Goal: Task Accomplishment & Management: Complete application form

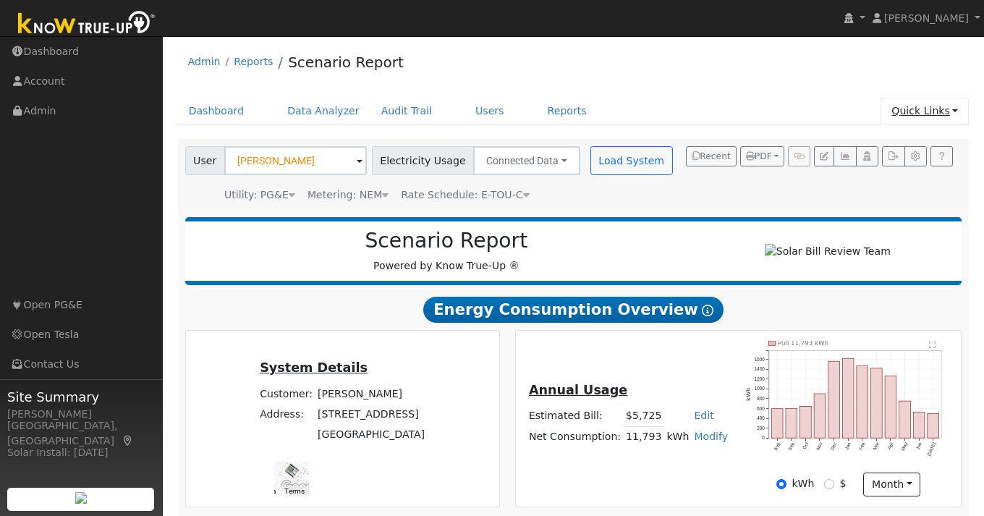
click at [942, 109] on link "Quick Links" at bounding box center [925, 111] width 88 height 27
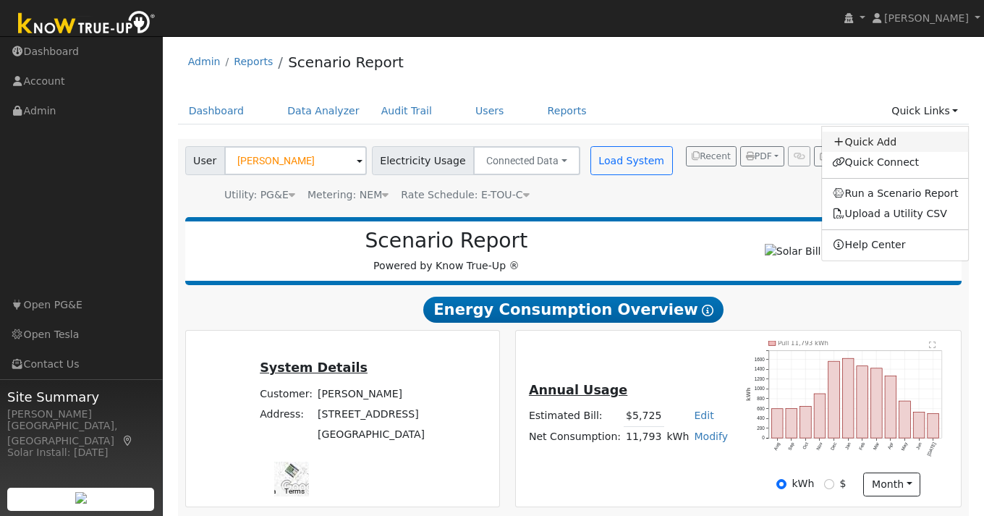
click at [897, 140] on link "Quick Add" at bounding box center [895, 142] width 147 height 20
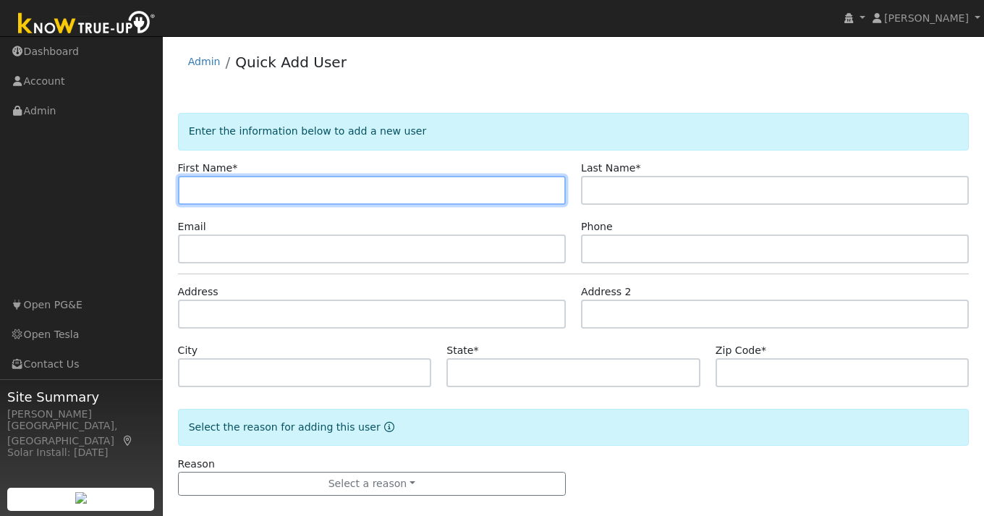
paste input "Sean"
type input "Sean"
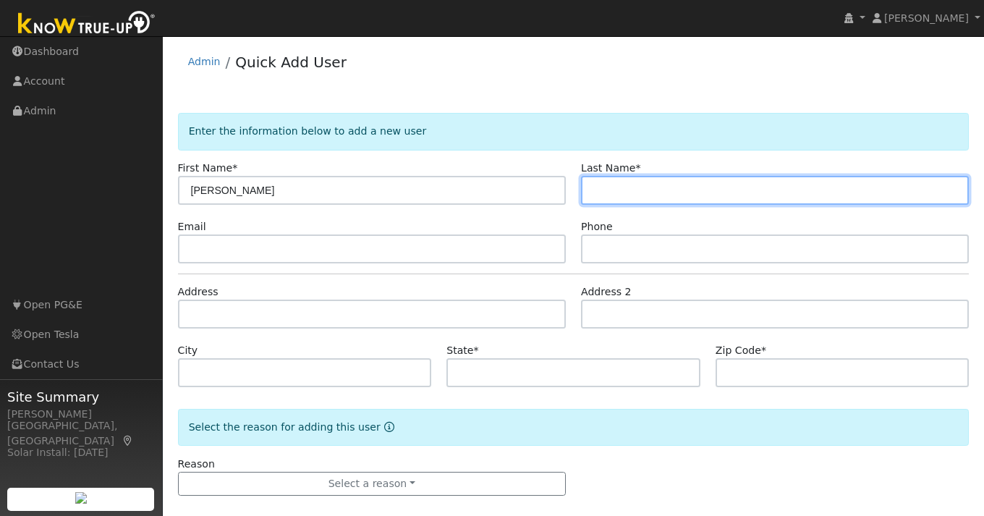
click at [638, 196] on input "text" at bounding box center [775, 190] width 388 height 29
paste input "Baumgarten"
type input "Baumgarten"
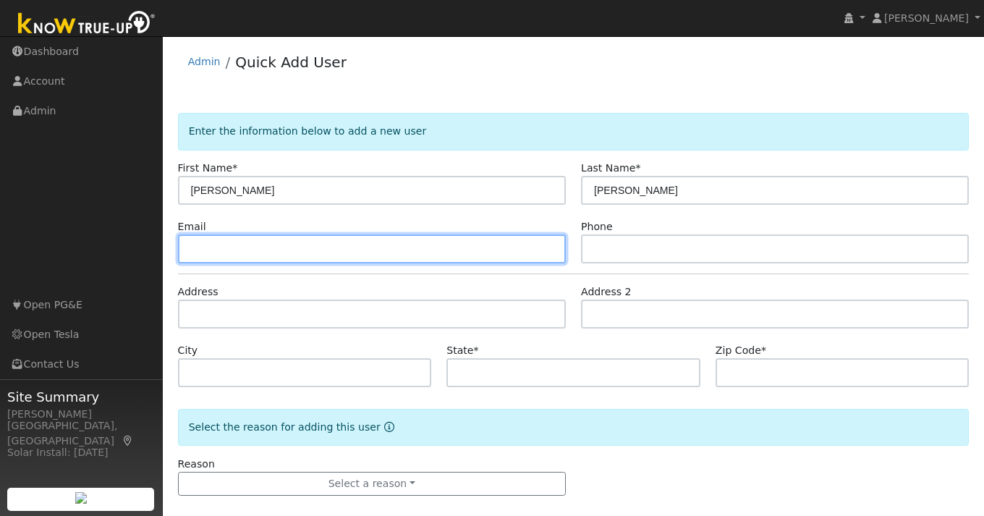
click at [337, 255] on input "text" at bounding box center [372, 248] width 388 height 29
paste input "sean.baumgarten@gmail.com"
type input "sean.baumgarten@gmail.com"
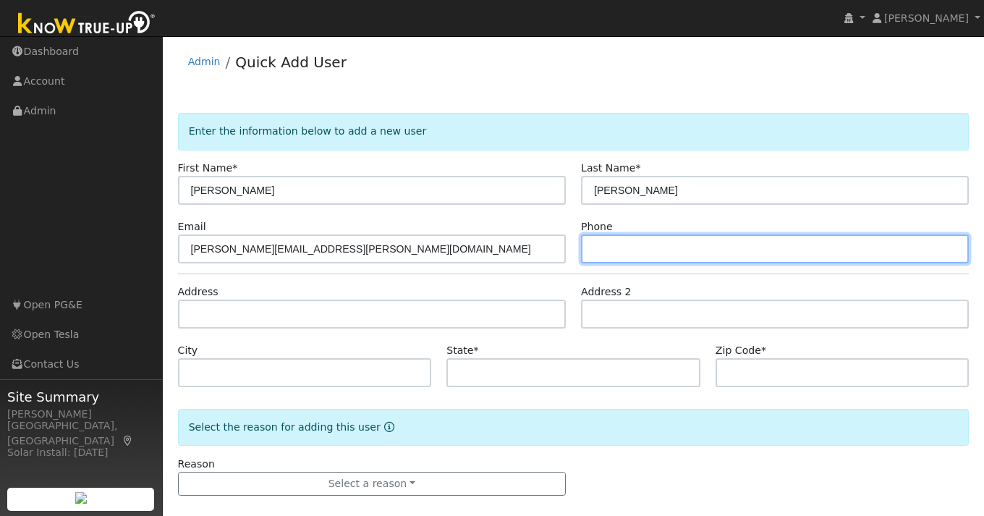
click at [647, 251] on input "text" at bounding box center [775, 248] width 388 height 29
paste input "530-400-3732"
type input "530-400-3732"
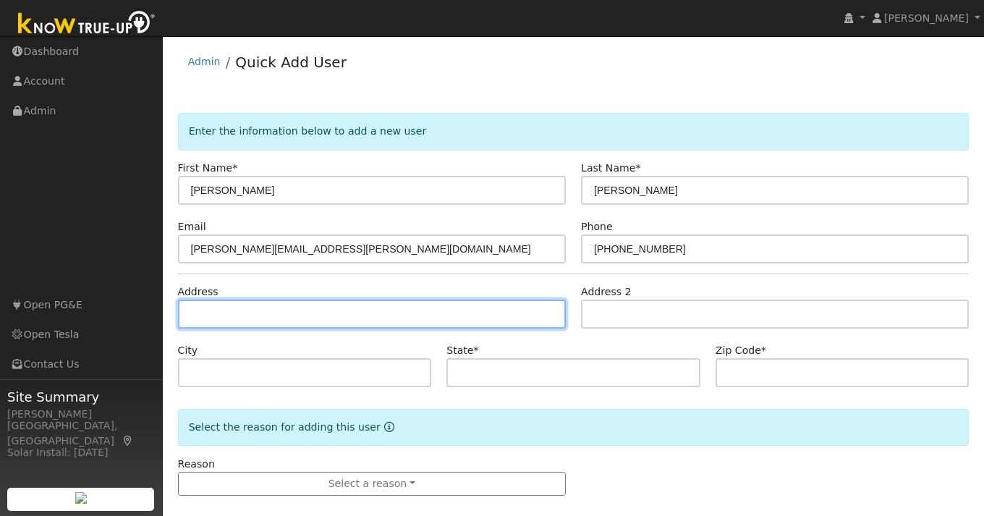
click at [269, 315] on input "text" at bounding box center [372, 314] width 388 height 29
paste input "1805 Marin Ave."
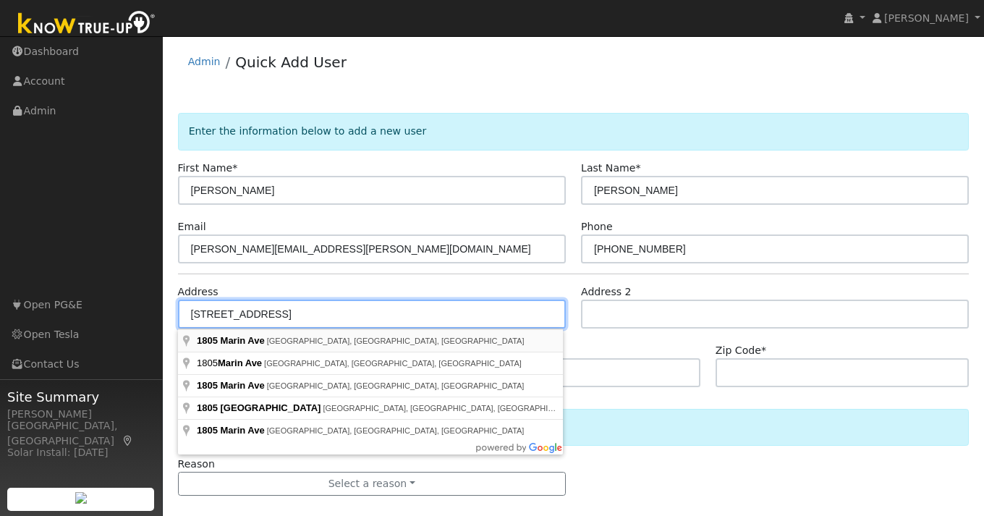
type input "1805 Marin Avenue"
type input "Berkeley"
type input "CA"
type input "94707"
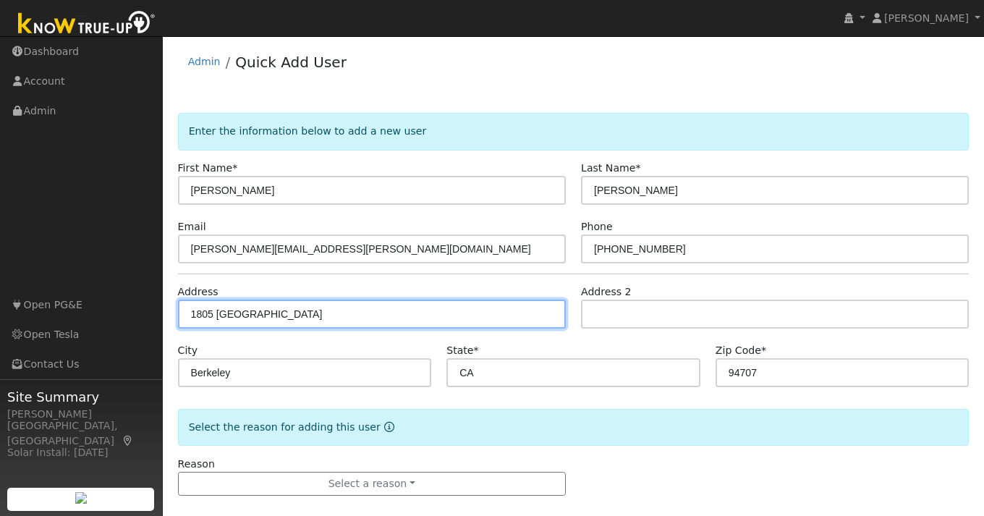
scroll to position [16, 0]
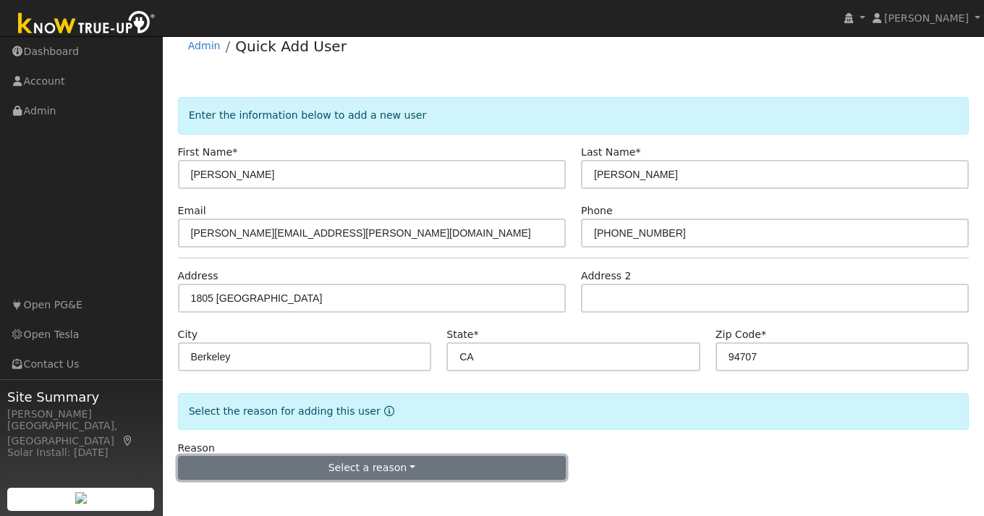
click at [336, 471] on button "Select a reason" at bounding box center [372, 468] width 388 height 25
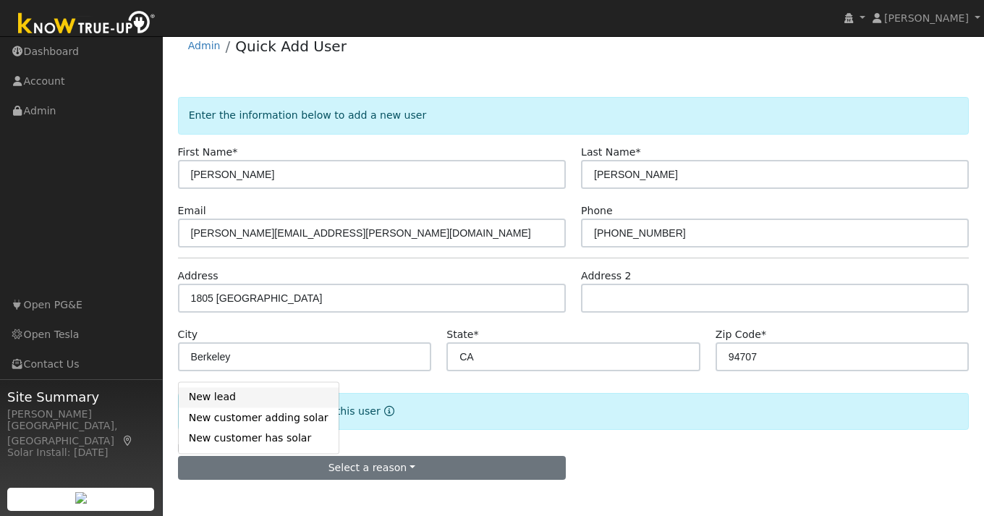
click at [240, 400] on link "New lead" at bounding box center [259, 397] width 160 height 20
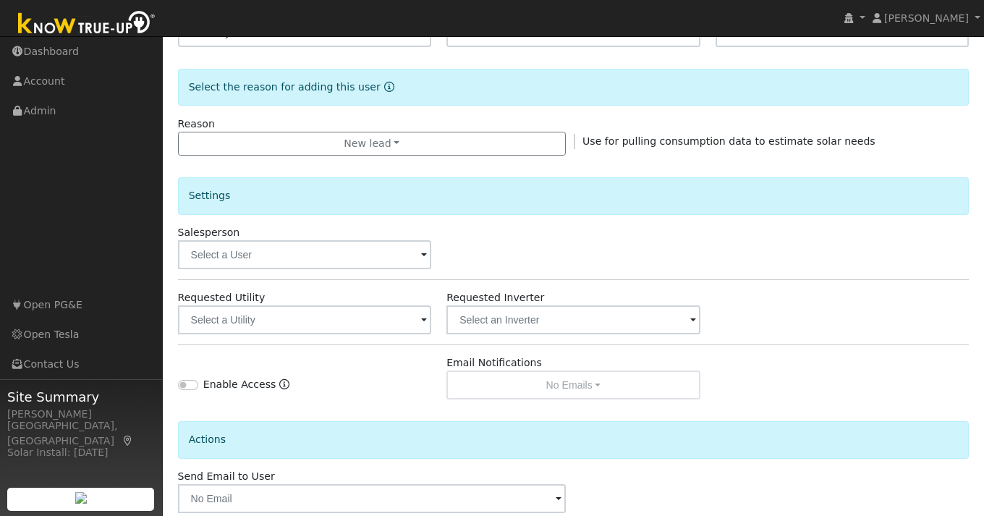
scroll to position [419, 0]
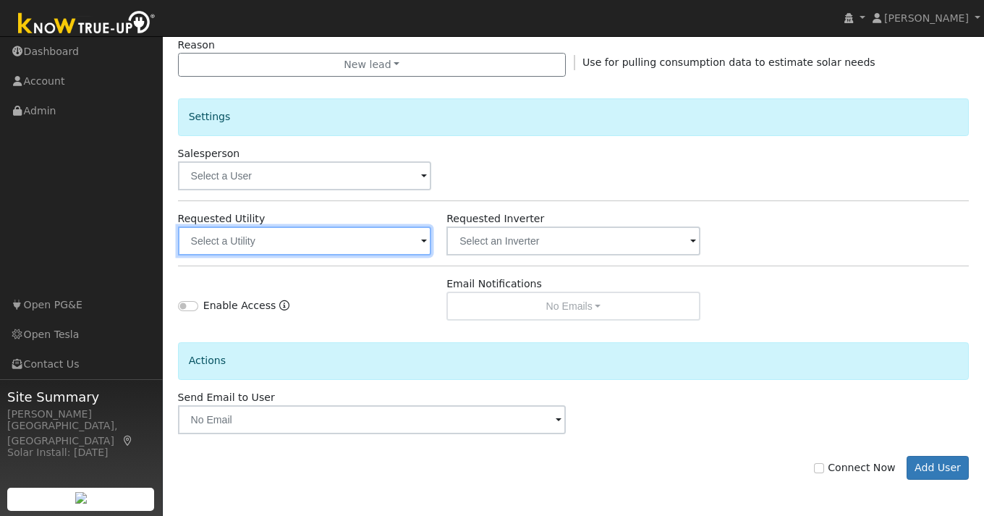
click at [419, 240] on input "text" at bounding box center [305, 241] width 254 height 29
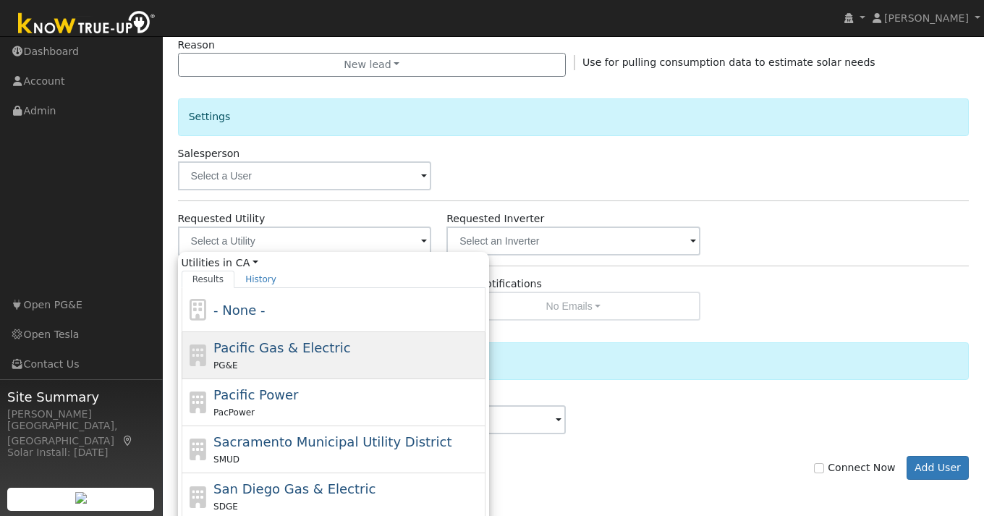
click at [347, 360] on div "PG&E" at bounding box center [348, 365] width 269 height 15
type input "Pacific Gas & Electric"
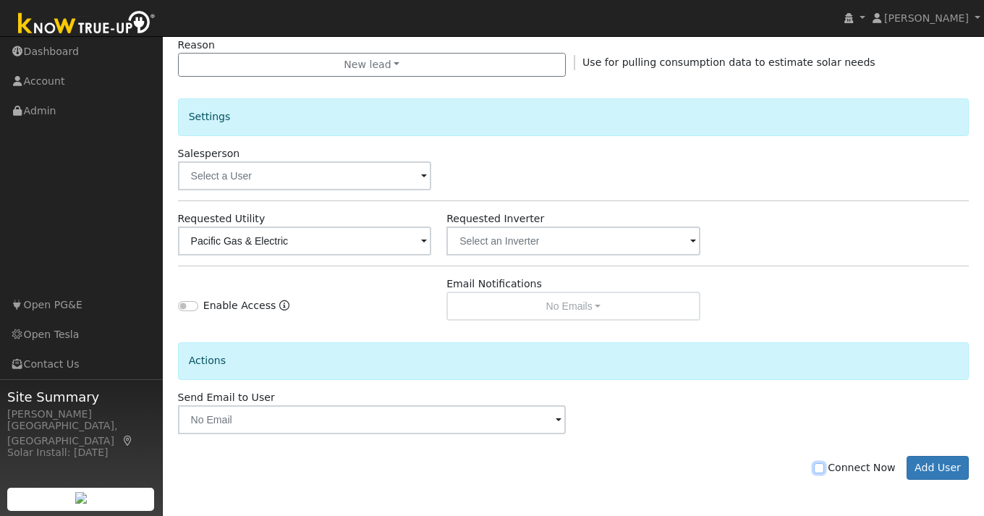
click at [821, 470] on input "Connect Now" at bounding box center [819, 468] width 10 height 10
checkbox input "true"
click at [929, 462] on button "Add User" at bounding box center [938, 468] width 63 height 25
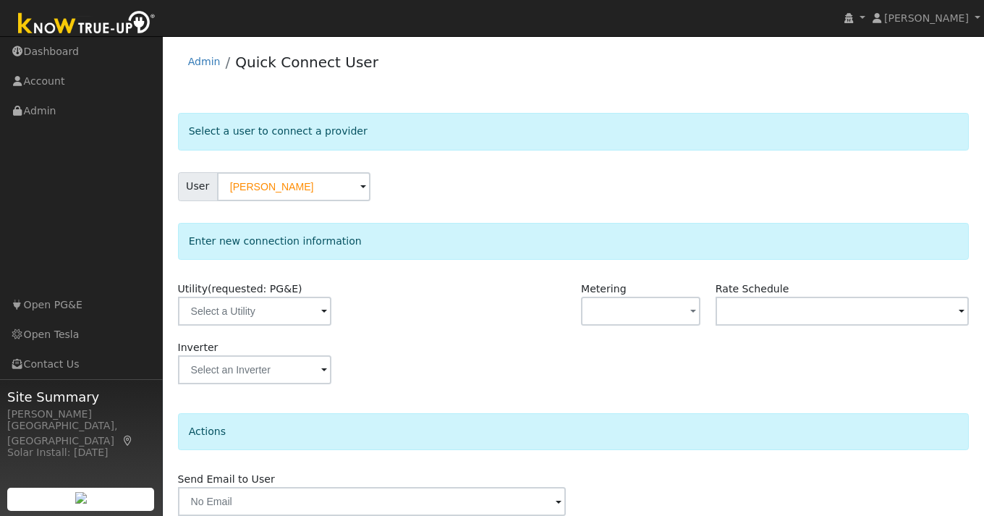
click at [321, 311] on span at bounding box center [324, 312] width 6 height 17
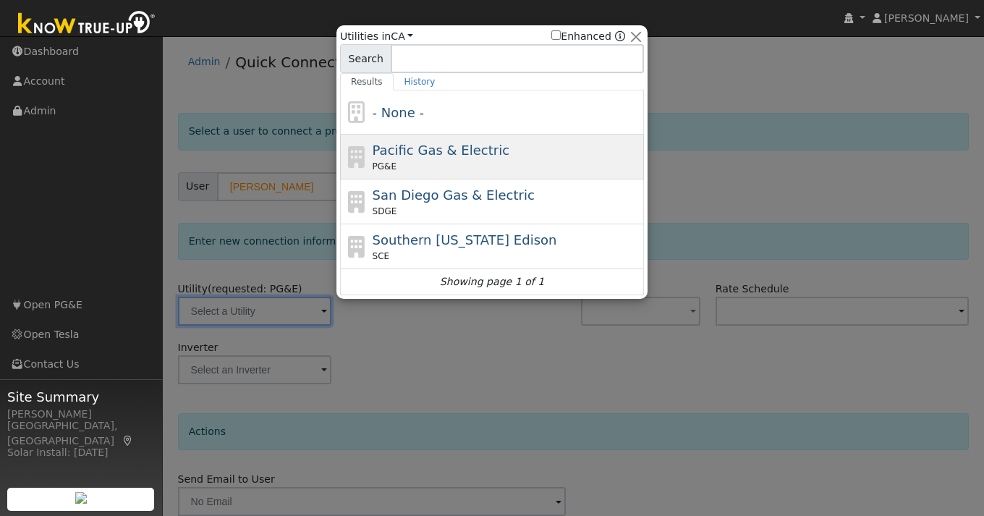
click at [415, 159] on div "Pacific Gas & Electric PG&E" at bounding box center [507, 156] width 269 height 33
type input "PG&E"
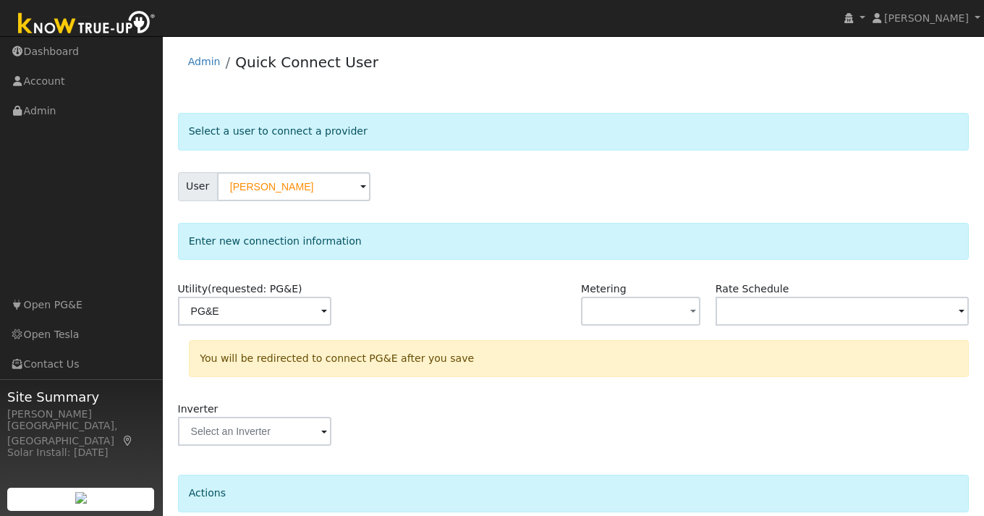
scroll to position [122, 0]
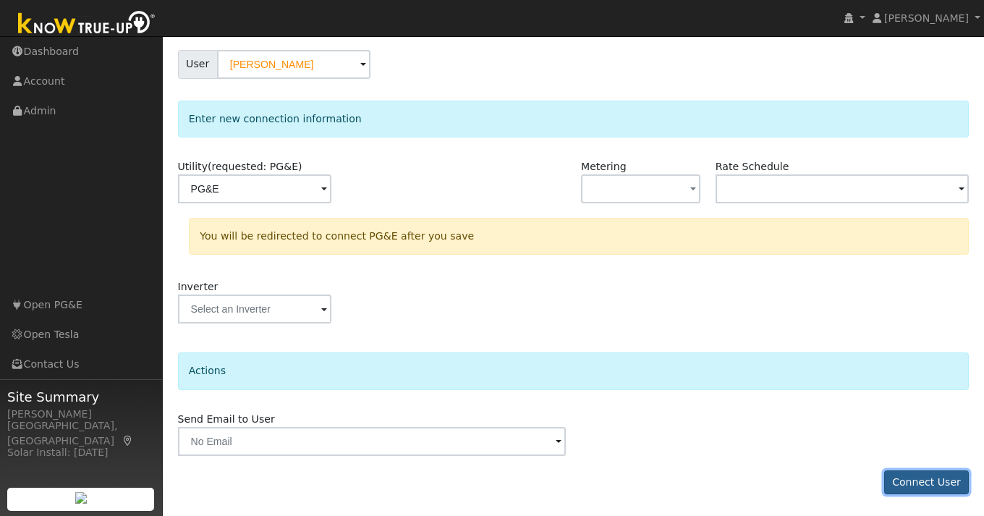
click at [928, 475] on button "Connect User" at bounding box center [926, 482] width 85 height 25
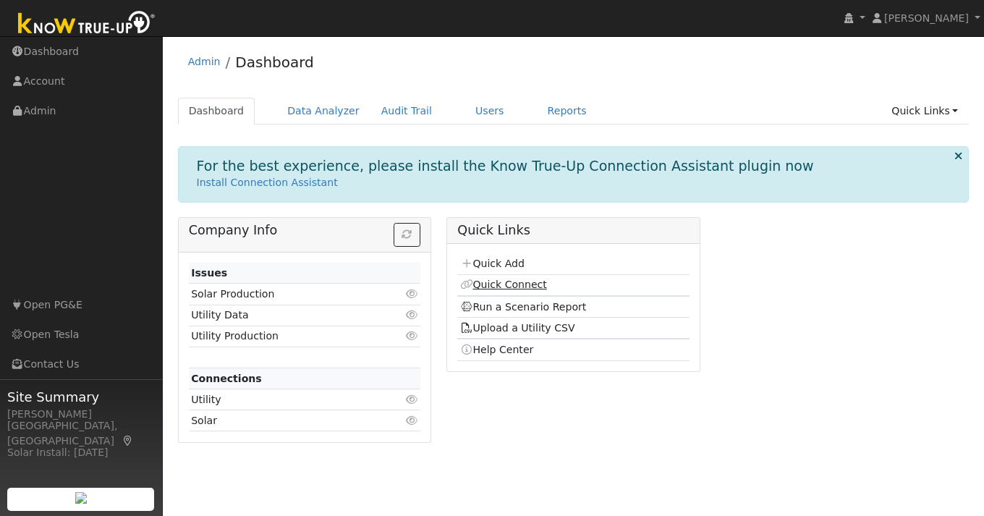
click at [497, 286] on link "Quick Connect" at bounding box center [503, 285] width 87 height 12
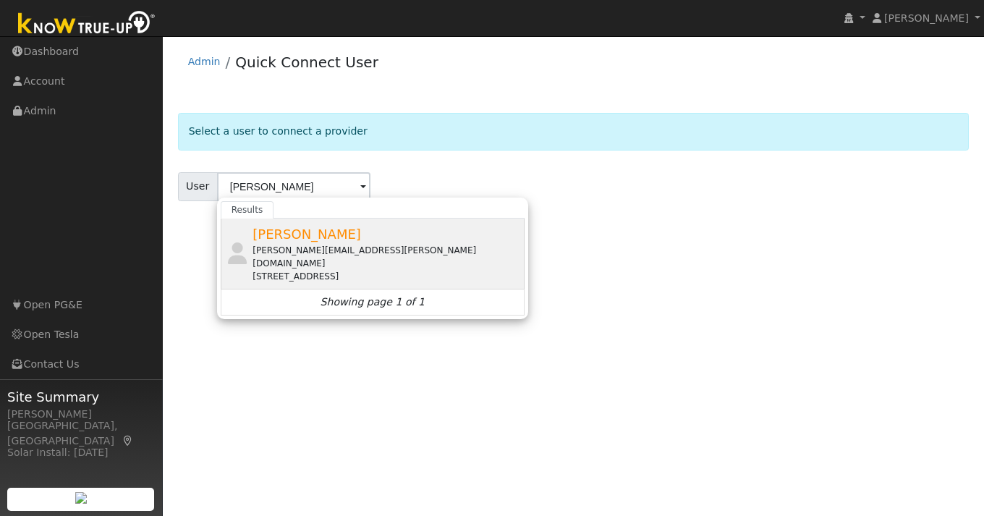
click at [314, 220] on div "[PERSON_NAME] [PERSON_NAME][EMAIL_ADDRESS][PERSON_NAME][DOMAIN_NAME] [STREET_AD…" at bounding box center [373, 254] width 304 height 71
type input "[PERSON_NAME]"
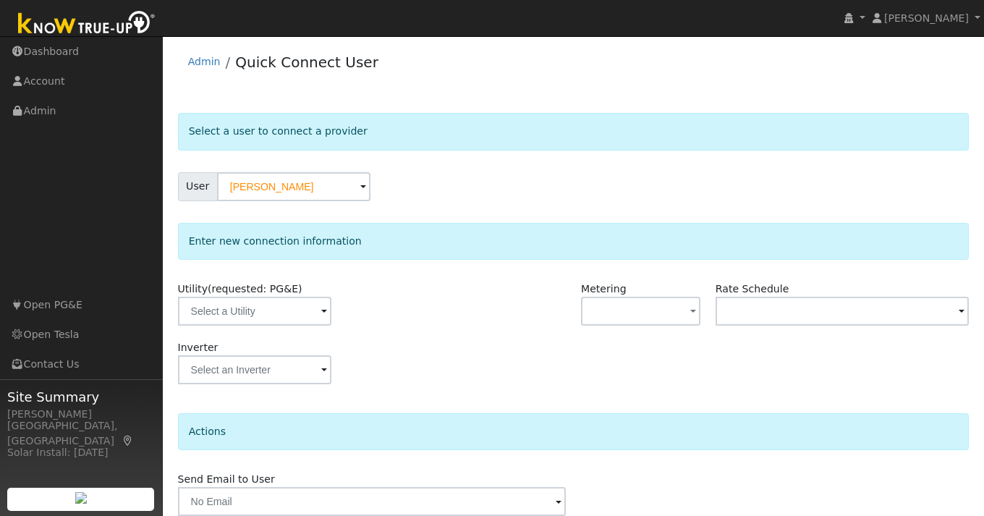
click at [321, 316] on span at bounding box center [324, 312] width 6 height 17
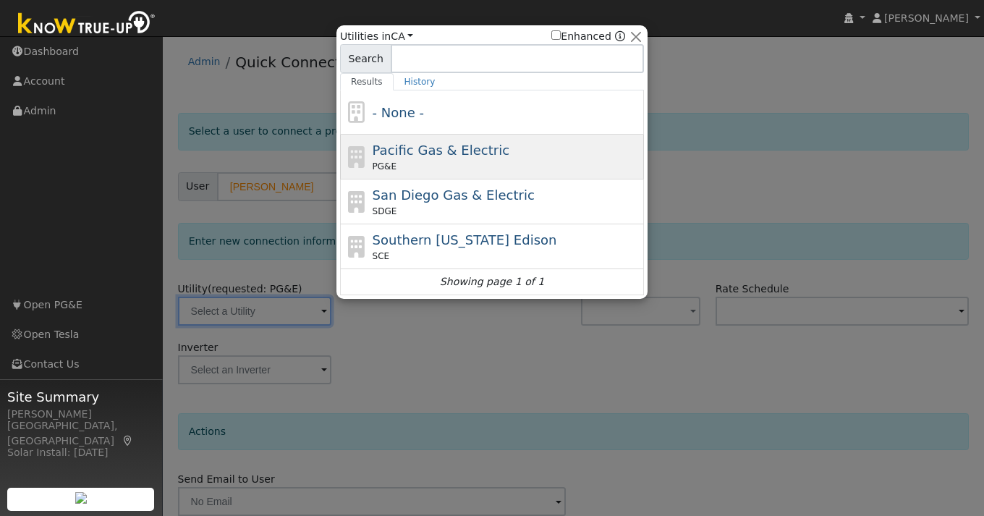
click at [423, 156] on span "Pacific Gas & Electric" at bounding box center [441, 150] width 137 height 15
type input "PG&E"
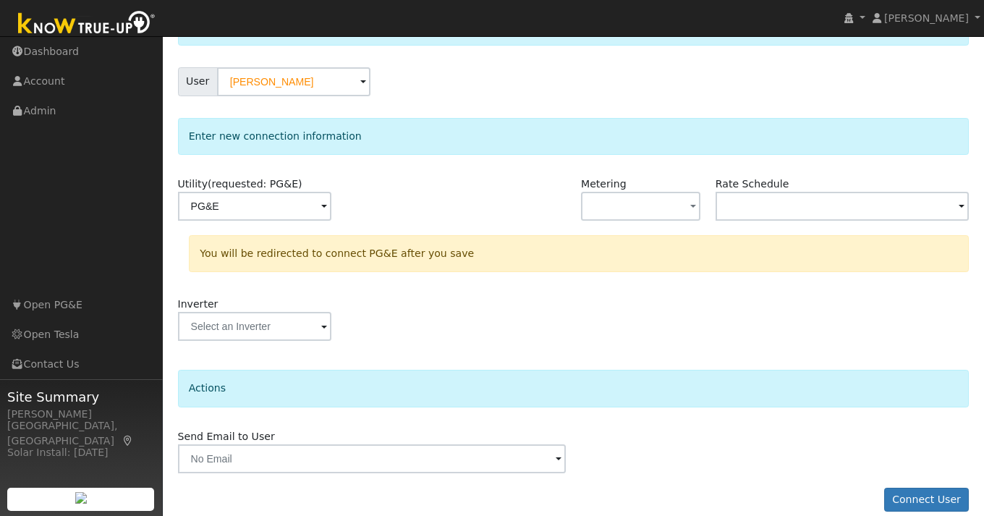
scroll to position [122, 0]
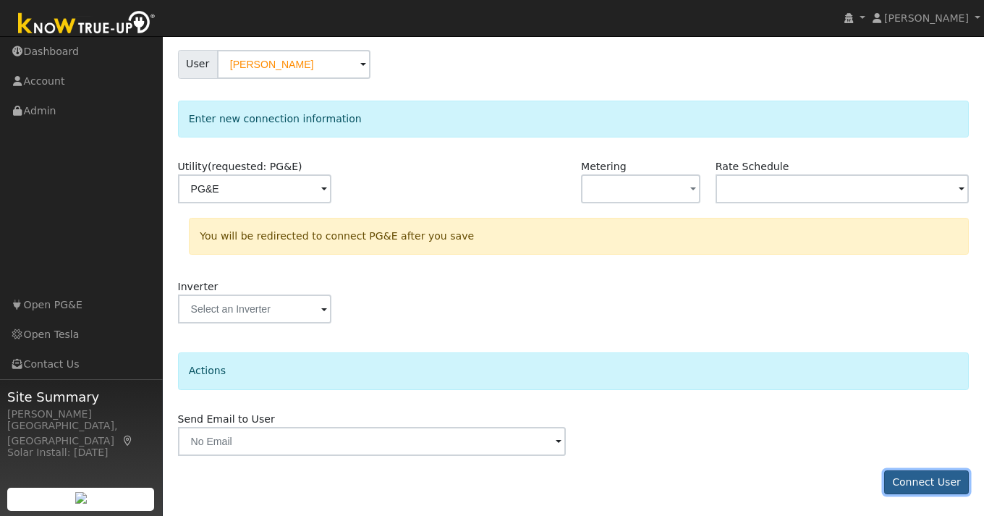
click at [947, 482] on button "Connect User" at bounding box center [926, 482] width 85 height 25
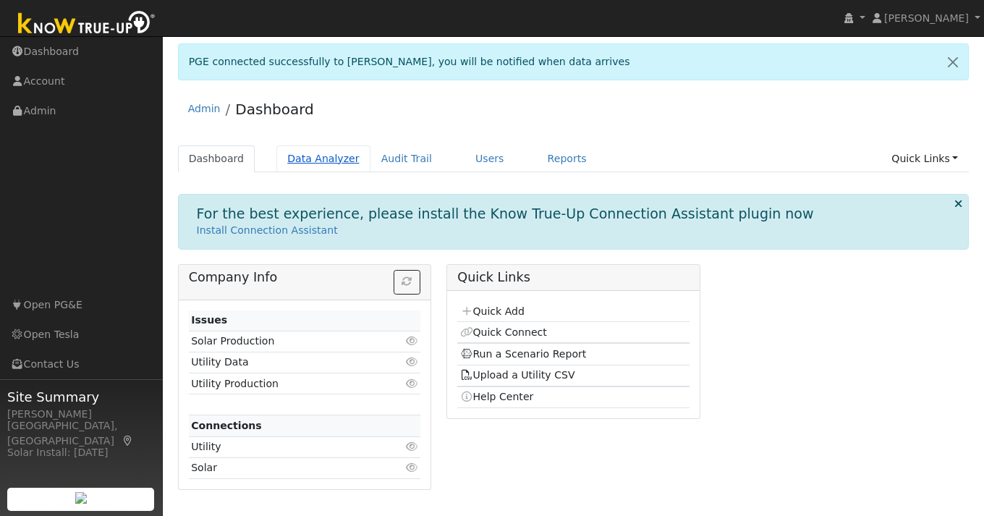
click at [321, 157] on link "Data Analyzer" at bounding box center [323, 158] width 94 height 27
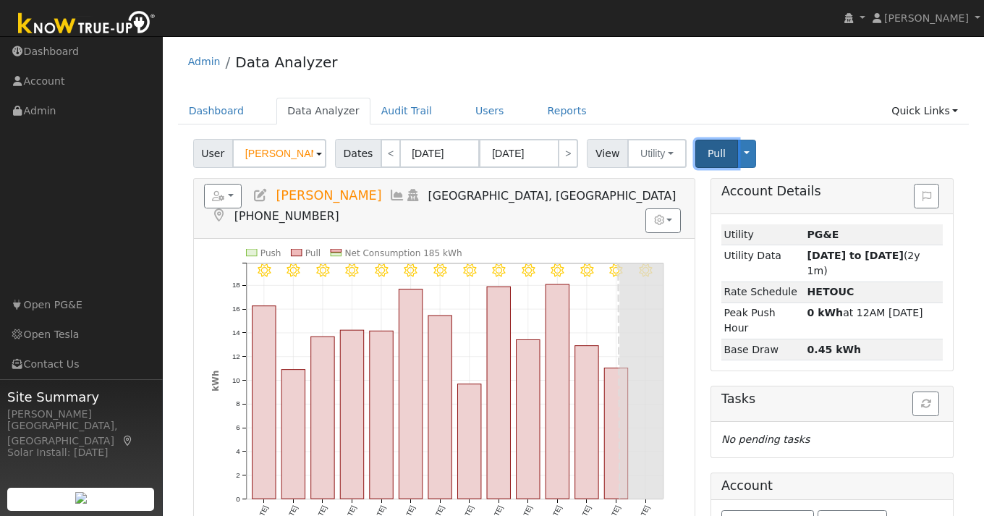
click at [708, 153] on span "Pull" at bounding box center [717, 154] width 18 height 12
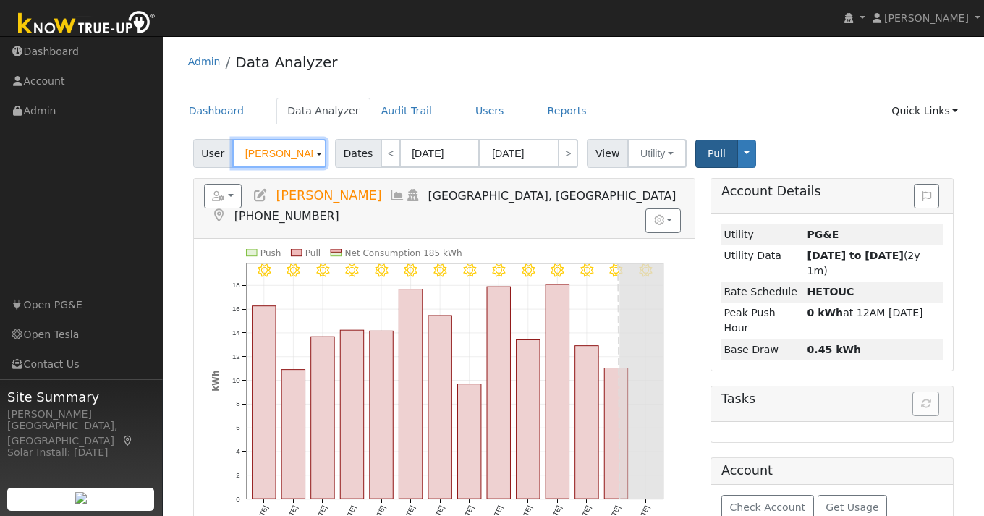
click at [265, 157] on input "Gerard Esteban" at bounding box center [279, 153] width 94 height 29
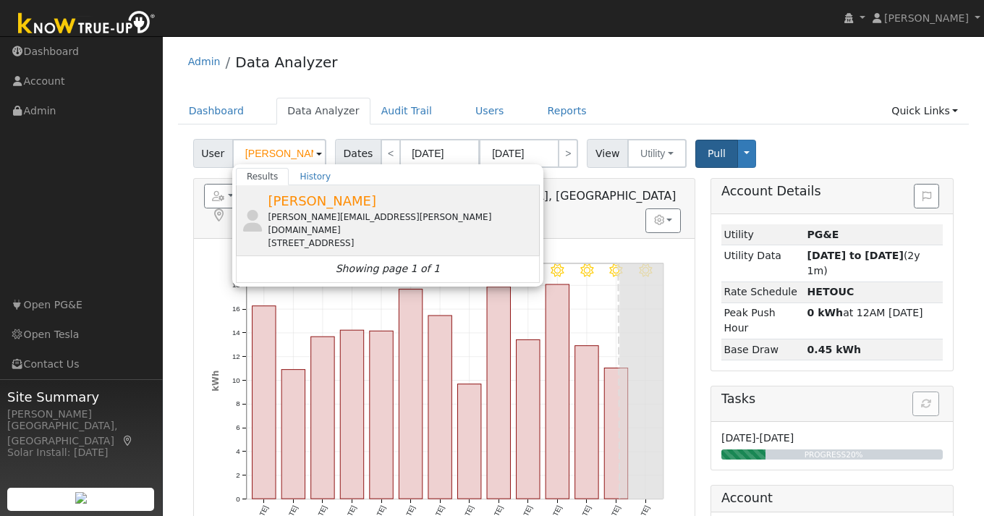
click at [350, 203] on span "Sean Baumgarten" at bounding box center [322, 200] width 109 height 15
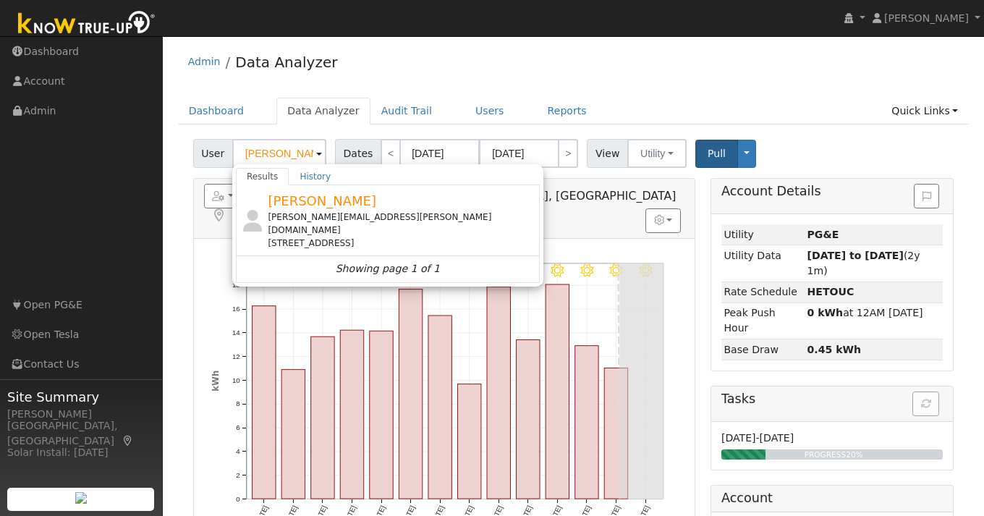
type input "Sean Baumgarten"
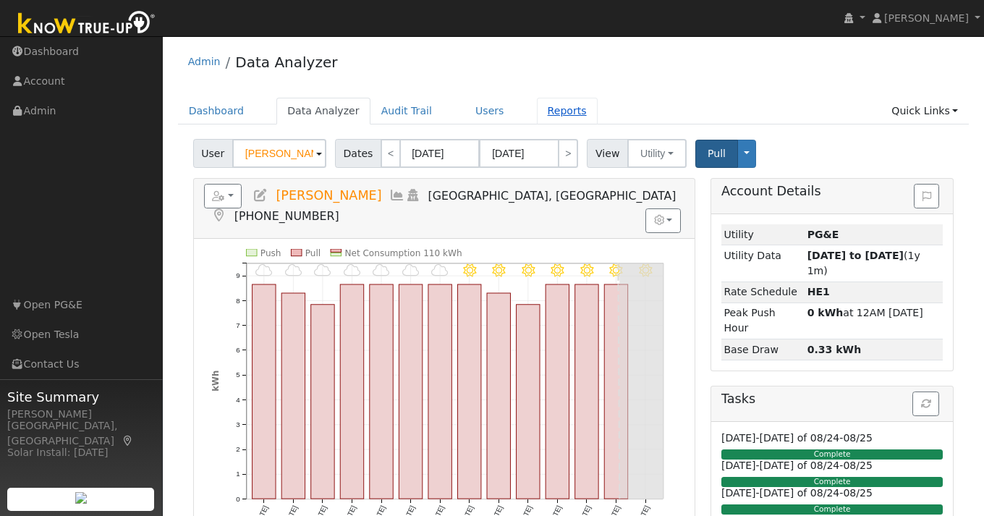
click at [557, 112] on link "Reports" at bounding box center [567, 111] width 61 height 27
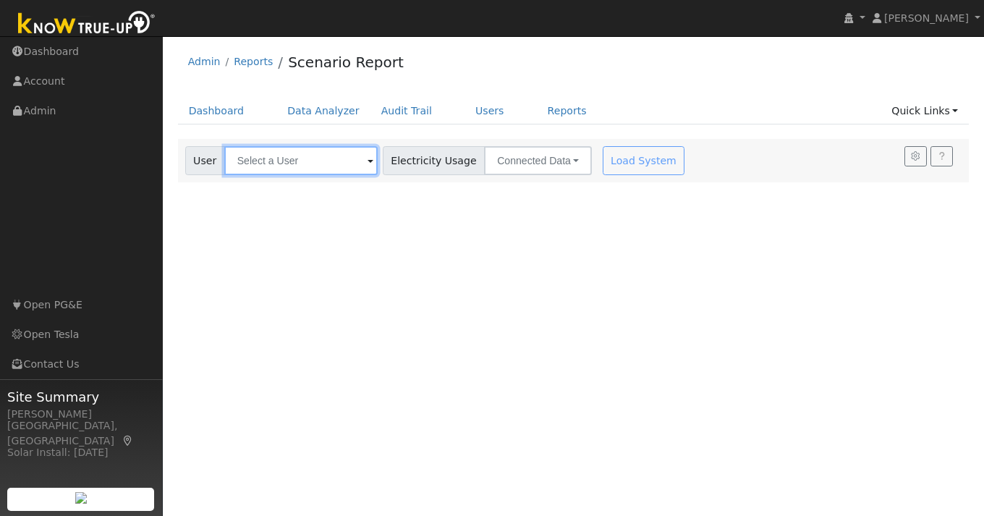
click at [277, 164] on input "text" at bounding box center [300, 160] width 153 height 29
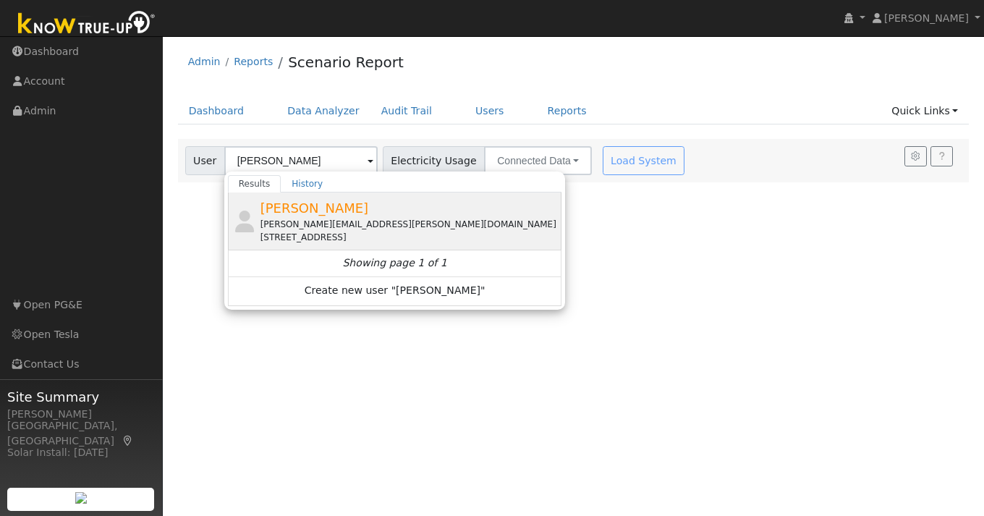
click at [309, 224] on div "[PERSON_NAME][EMAIL_ADDRESS][PERSON_NAME][DOMAIN_NAME]" at bounding box center [410, 224] width 299 height 13
type input "[PERSON_NAME]"
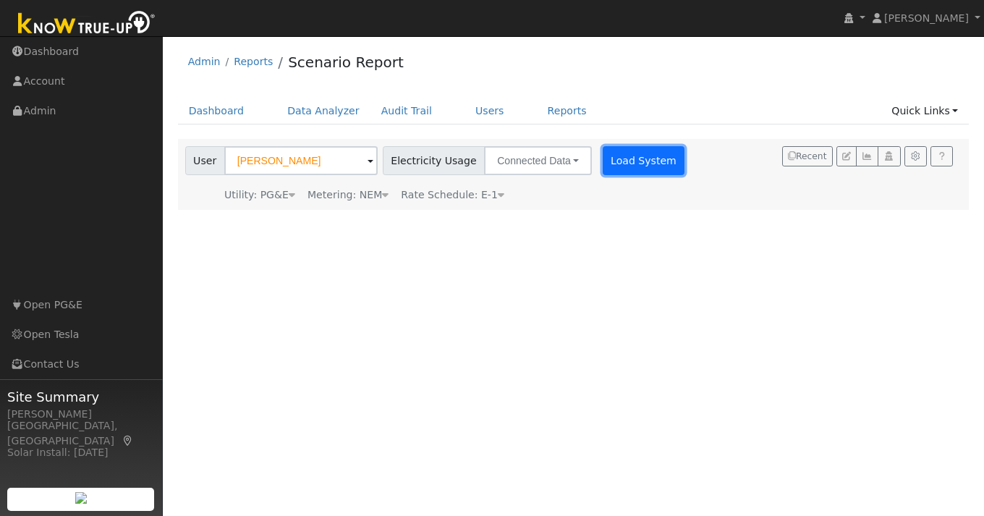
click at [622, 154] on button "Load System" at bounding box center [644, 160] width 83 height 29
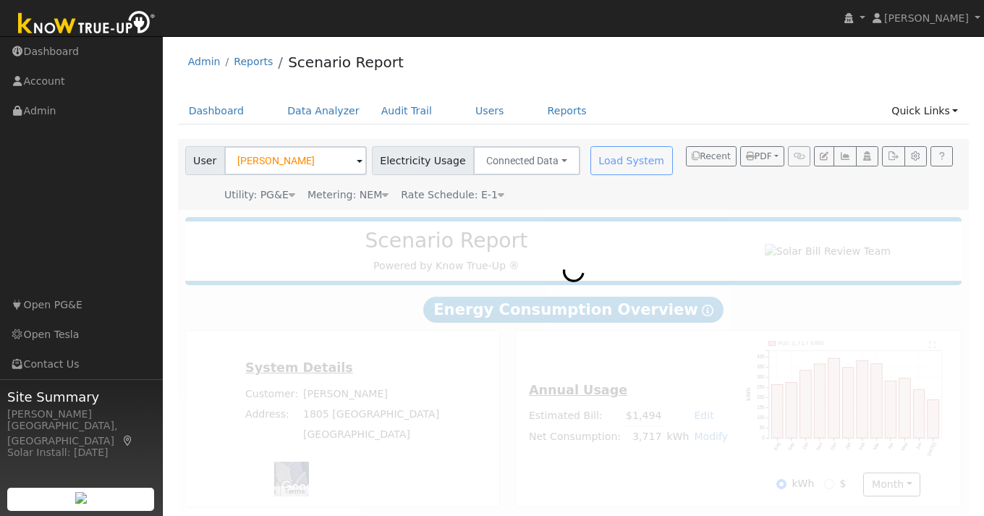
scroll to position [12, 0]
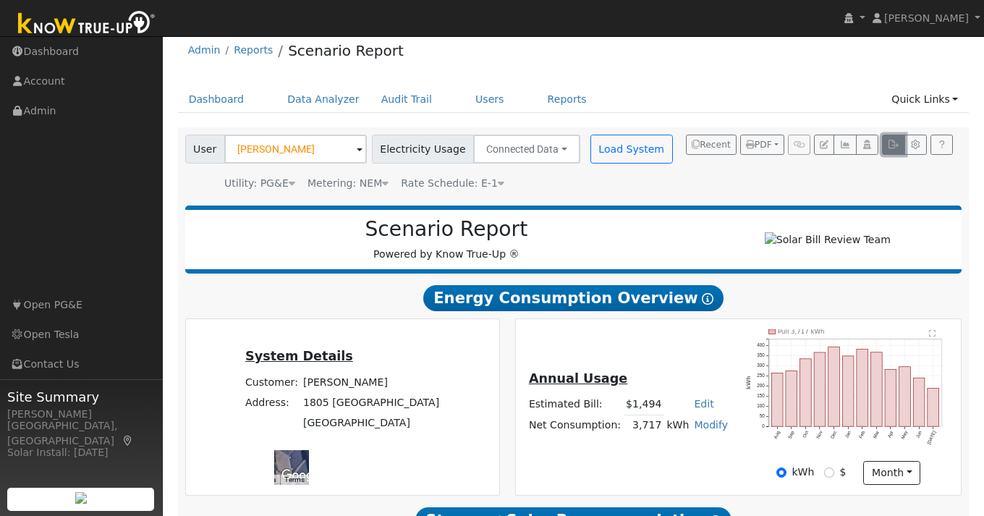
click at [892, 148] on icon "button" at bounding box center [893, 144] width 11 height 9
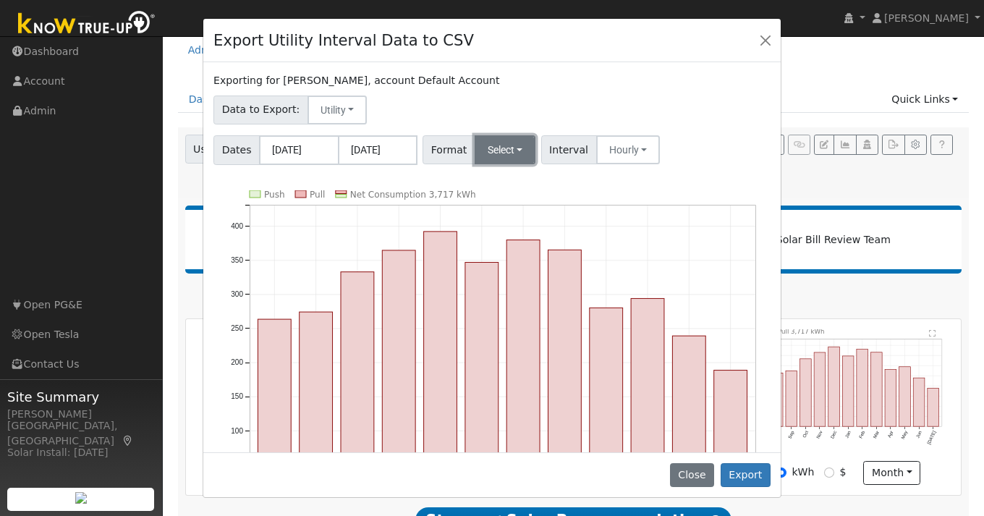
click at [516, 151] on button "Select" at bounding box center [506, 149] width 62 height 29
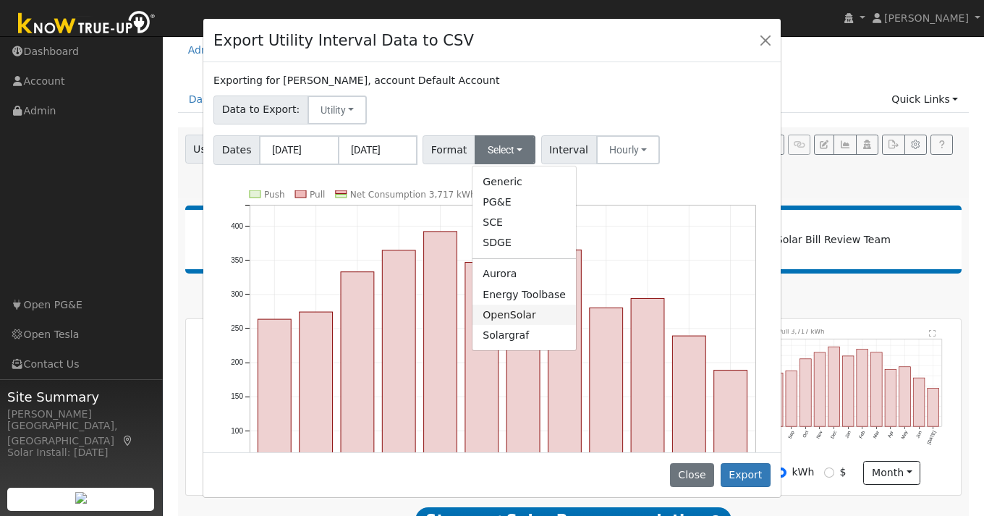
click at [512, 314] on link "OpenSolar" at bounding box center [524, 315] width 103 height 20
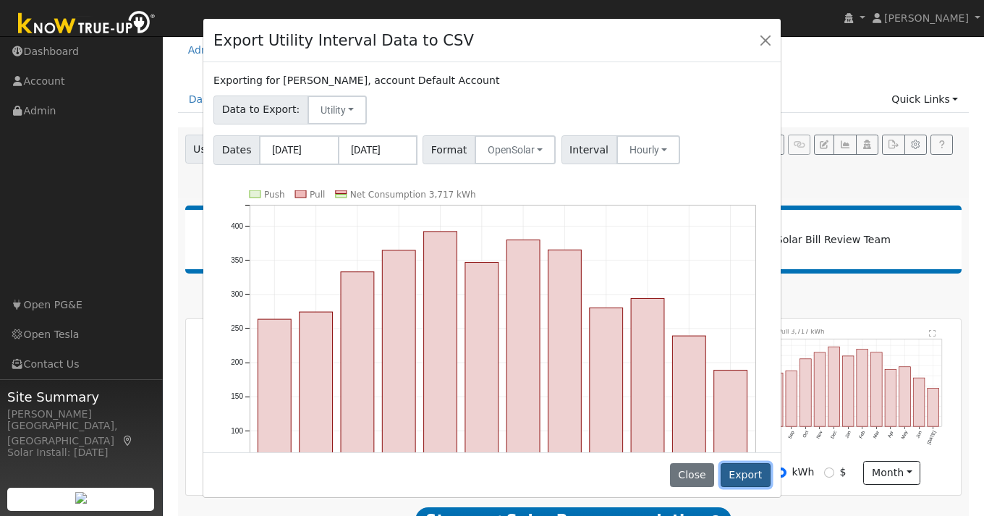
click at [751, 477] on button "Export" at bounding box center [746, 475] width 50 height 25
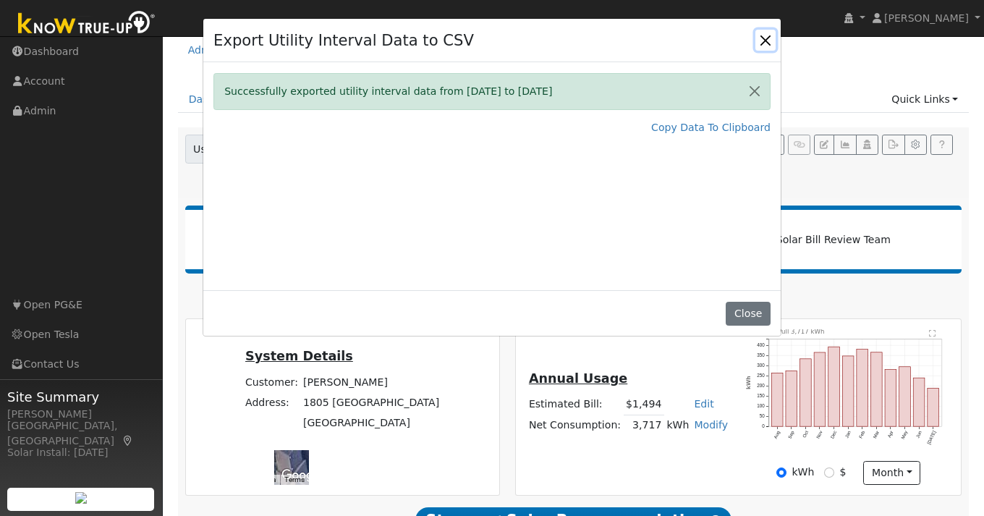
click at [767, 40] on button "Close" at bounding box center [766, 40] width 20 height 20
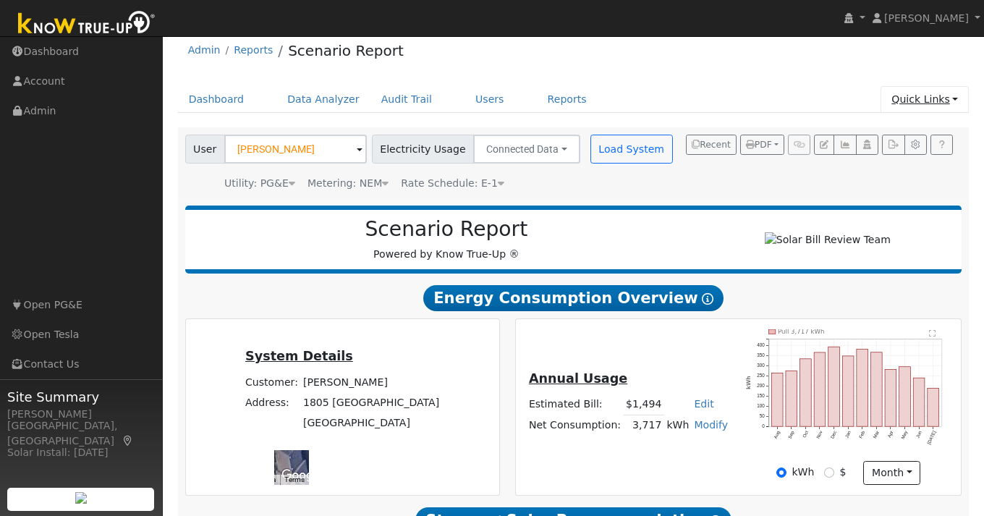
click at [959, 102] on link "Quick Links" at bounding box center [925, 99] width 88 height 27
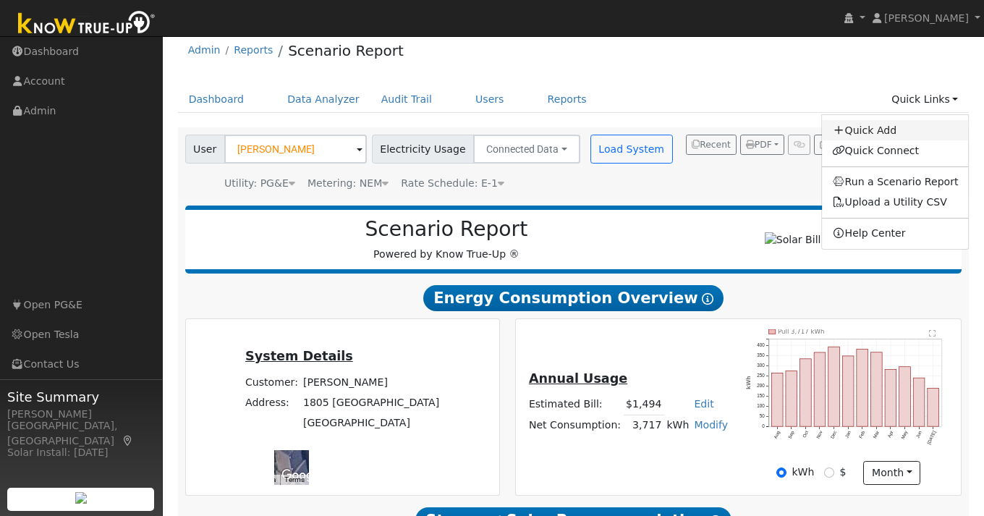
click at [889, 131] on link "Quick Add" at bounding box center [895, 130] width 147 height 20
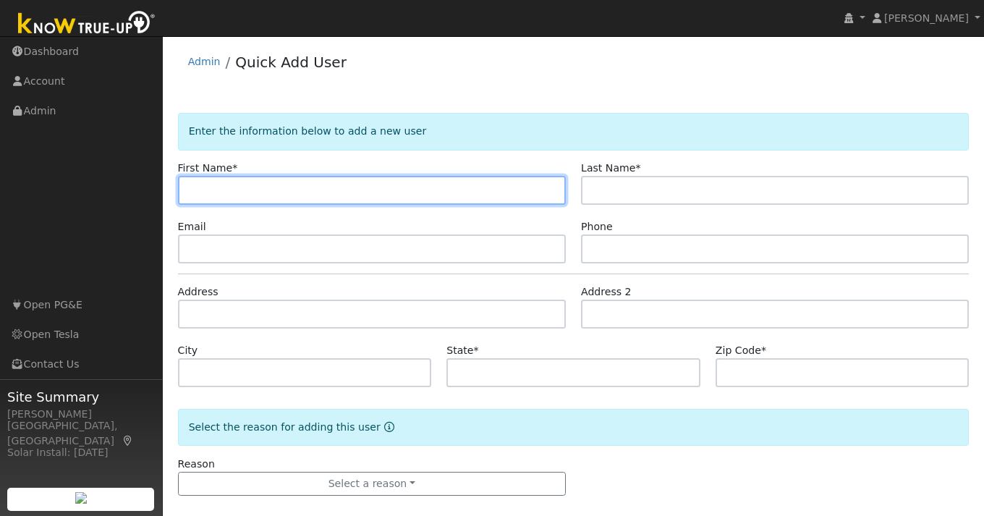
click at [215, 192] on input "text" at bounding box center [372, 190] width 388 height 29
paste input "[PERSON_NAME]"
type input "[PERSON_NAME]"
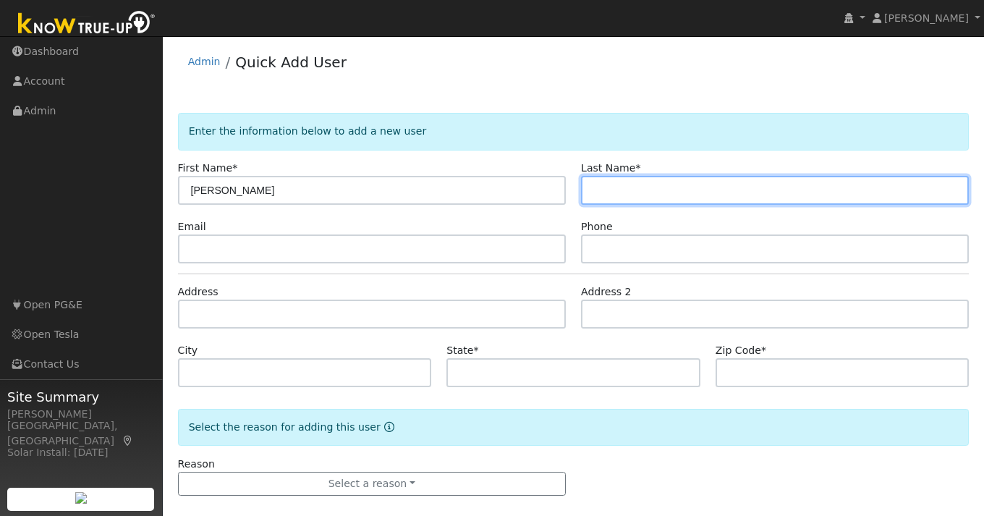
click at [656, 187] on input "text" at bounding box center [775, 190] width 388 height 29
paste input "[PERSON_NAME]"
type input "[PERSON_NAME]"
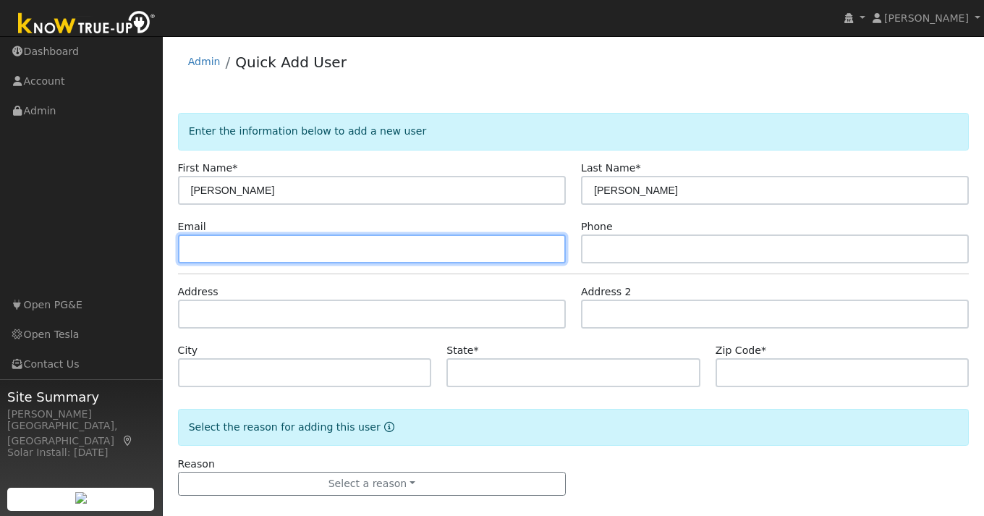
click at [303, 249] on input "text" at bounding box center [372, 248] width 388 height 29
paste input "[EMAIL_ADDRESS][DOMAIN_NAME]"
type input "[EMAIL_ADDRESS][DOMAIN_NAME]"
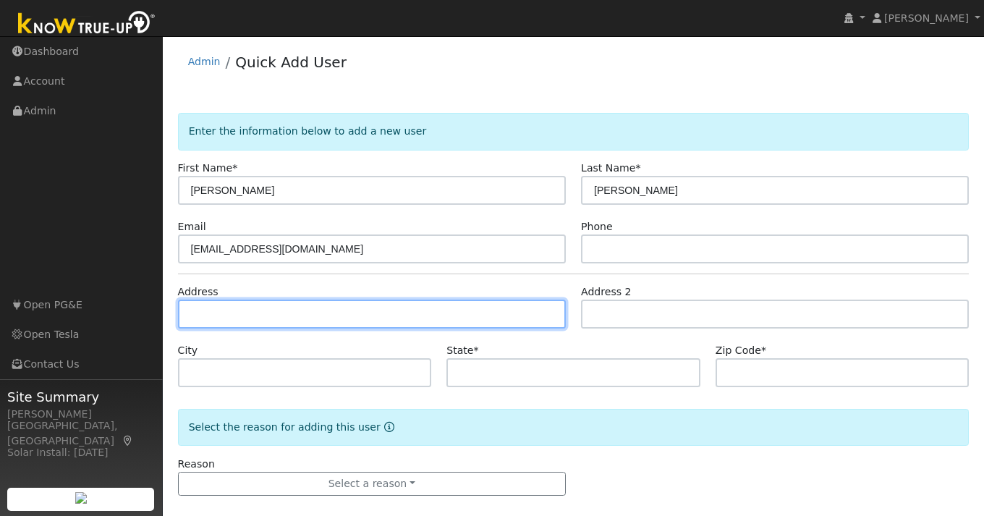
click at [444, 306] on input "text" at bounding box center [372, 314] width 388 height 29
paste input "[PHONE_NUMBER]"
type input "[PHONE_NUMBER]"
drag, startPoint x: 372, startPoint y: 318, endPoint x: 220, endPoint y: 313, distance: 152.1
click at [220, 312] on input "[PHONE_NUMBER]" at bounding box center [372, 314] width 388 height 29
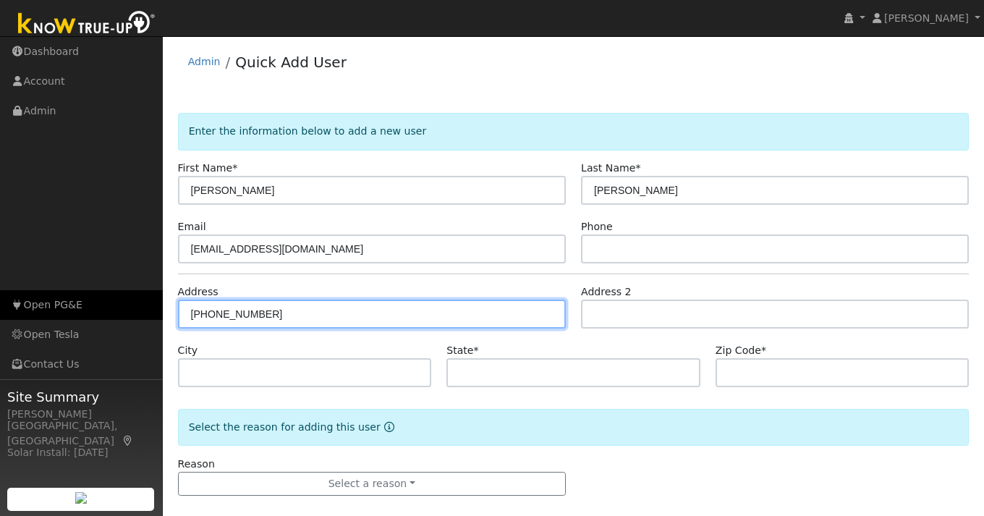
drag, startPoint x: 279, startPoint y: 310, endPoint x: 151, endPoint y: 312, distance: 127.4
click at [152, 313] on div "[PERSON_NAME] [PERSON_NAME] Profile My Company Help Center Terms Of Service See…" at bounding box center [492, 284] width 984 height 496
type input "\"
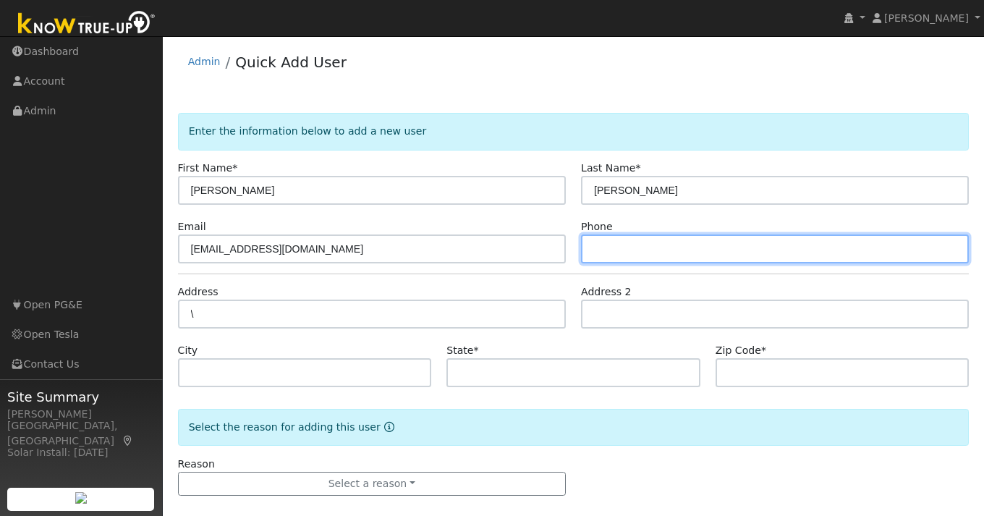
click at [624, 252] on input "text" at bounding box center [775, 248] width 388 height 29
paste input "[PHONE_NUMBER]"
type input "[PHONE_NUMBER]"
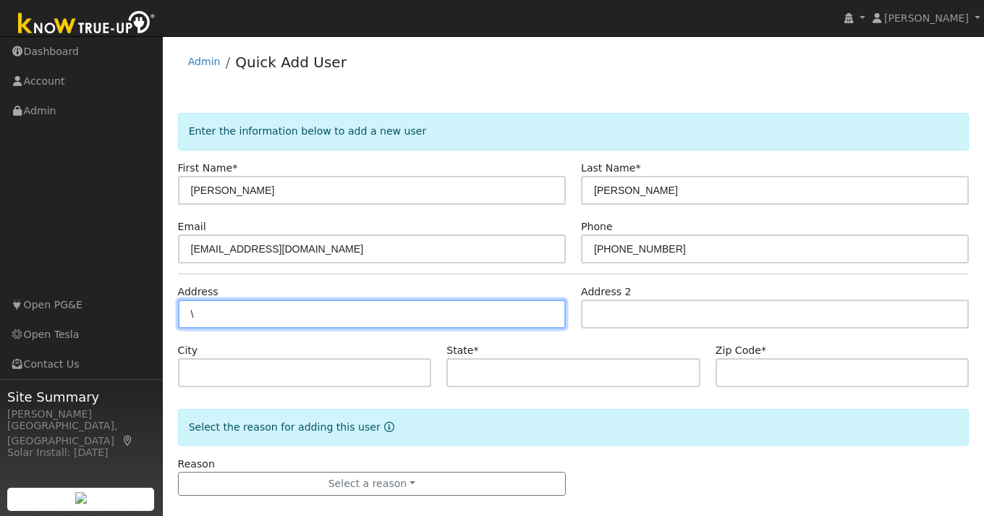
click at [234, 322] on input "\" at bounding box center [372, 314] width 388 height 29
paste input "[STREET_ADDRESS]"
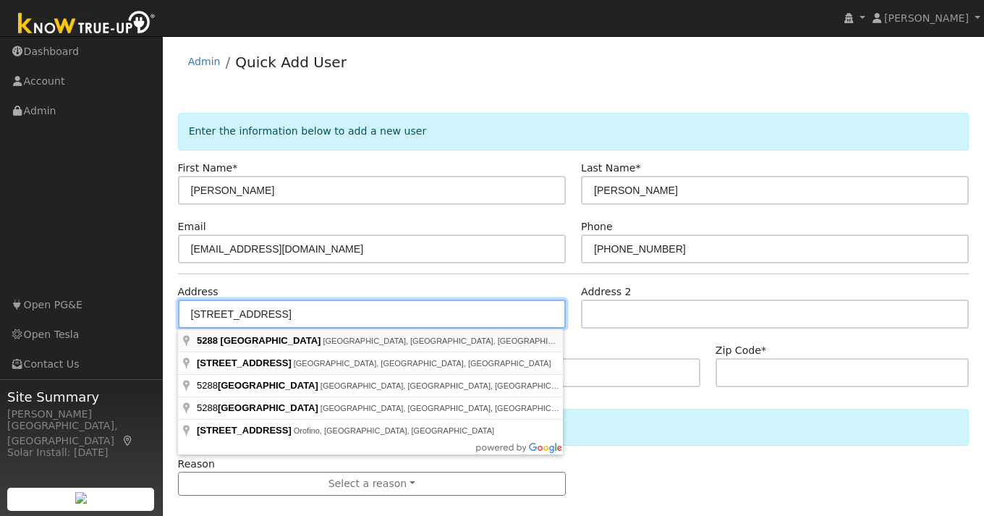
type input "[STREET_ADDRESS]"
type input "[GEOGRAPHIC_DATA][PERSON_NAME]"
type input "CA"
type input "95118"
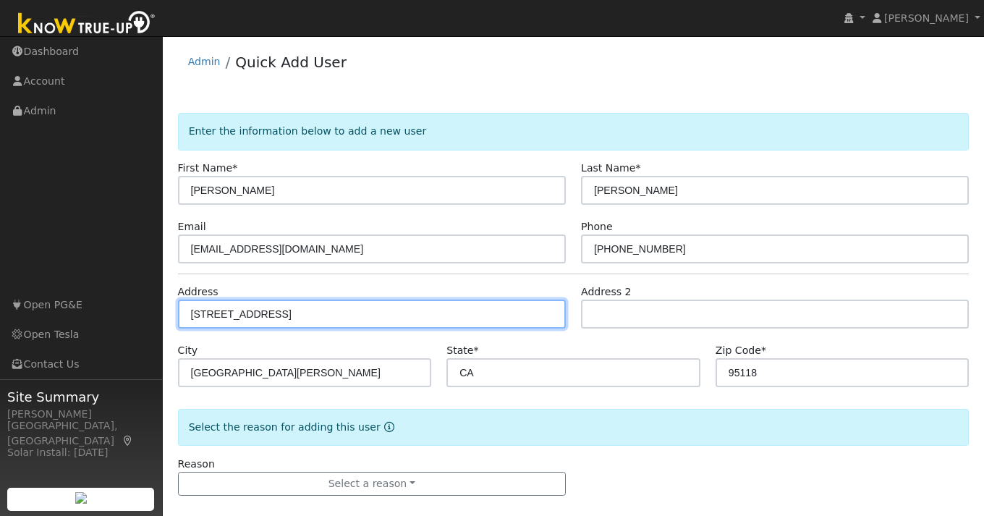
scroll to position [16, 0]
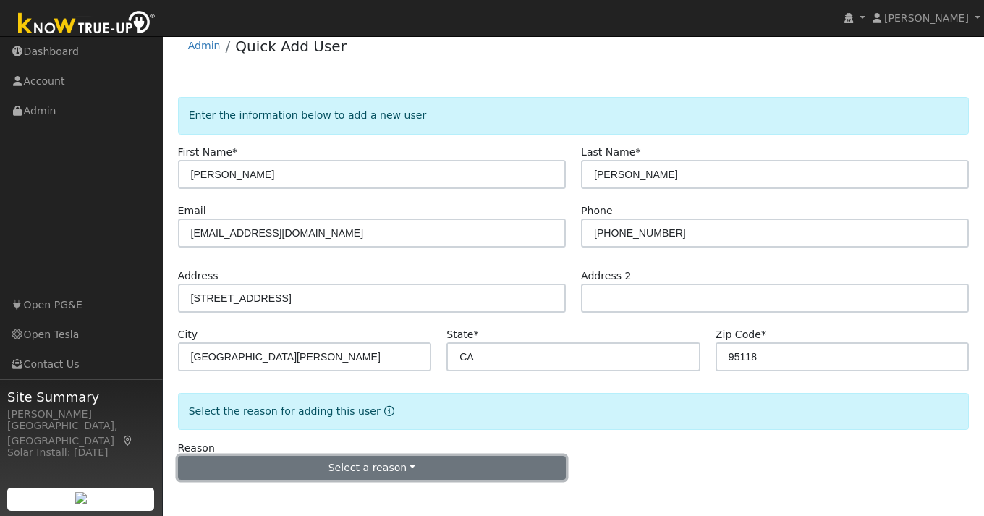
click at [410, 466] on button "Select a reason" at bounding box center [372, 468] width 388 height 25
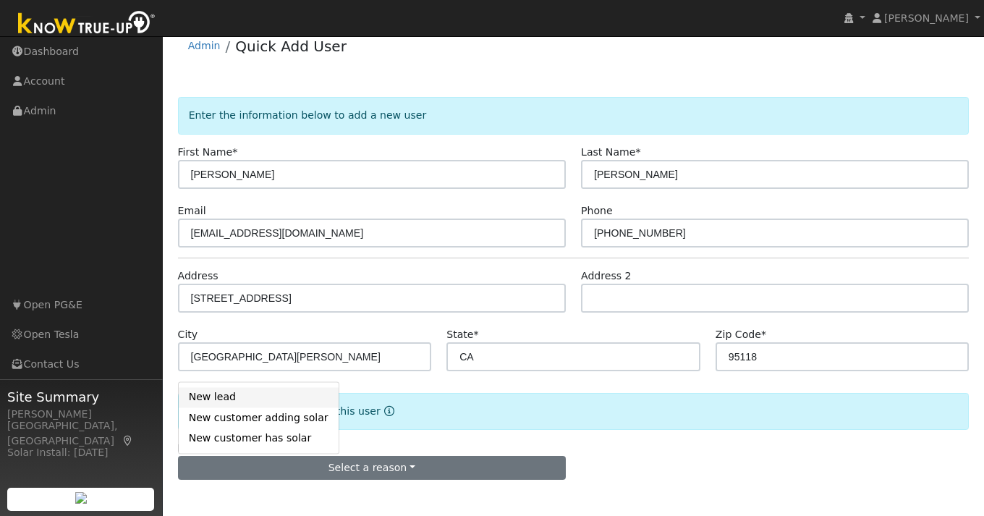
click at [245, 396] on link "New lead" at bounding box center [259, 397] width 160 height 20
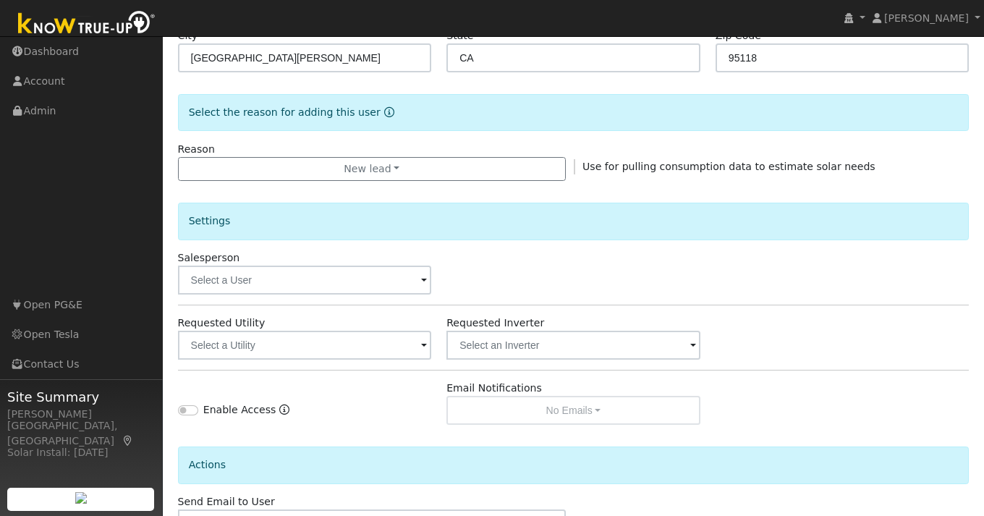
scroll to position [419, 0]
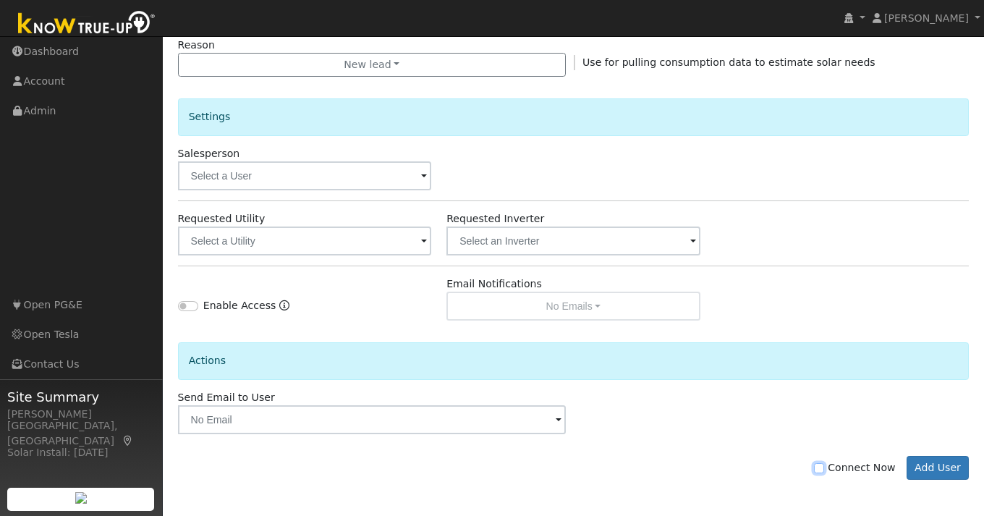
click at [824, 468] on input "Connect Now" at bounding box center [819, 468] width 10 height 10
checkbox input "true"
click at [947, 468] on button "Add User" at bounding box center [938, 468] width 63 height 25
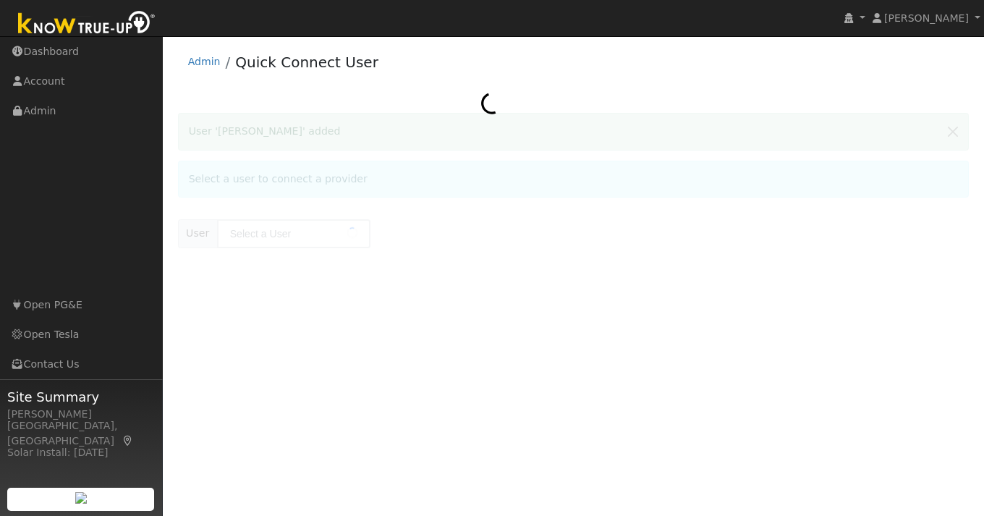
type input "[PERSON_NAME]"
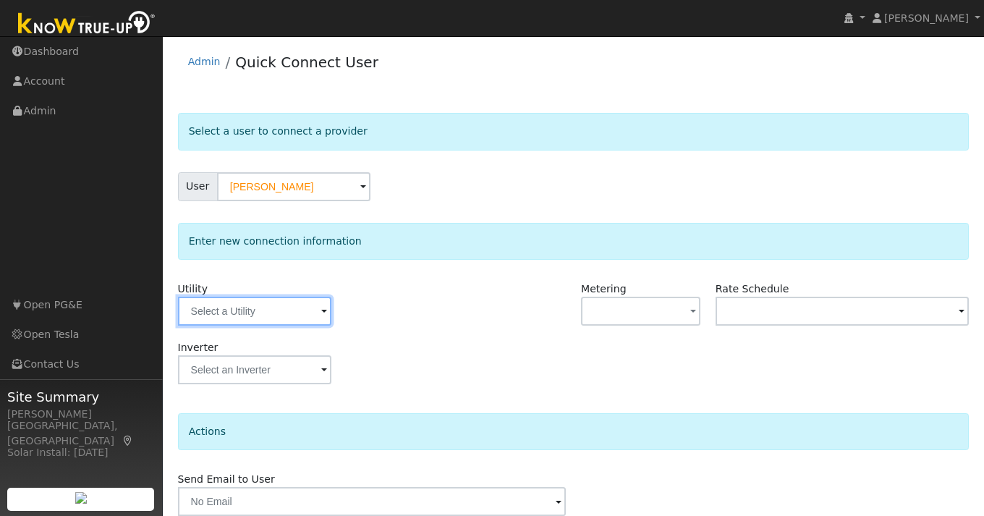
click at [298, 312] on input "text" at bounding box center [254, 311] width 153 height 29
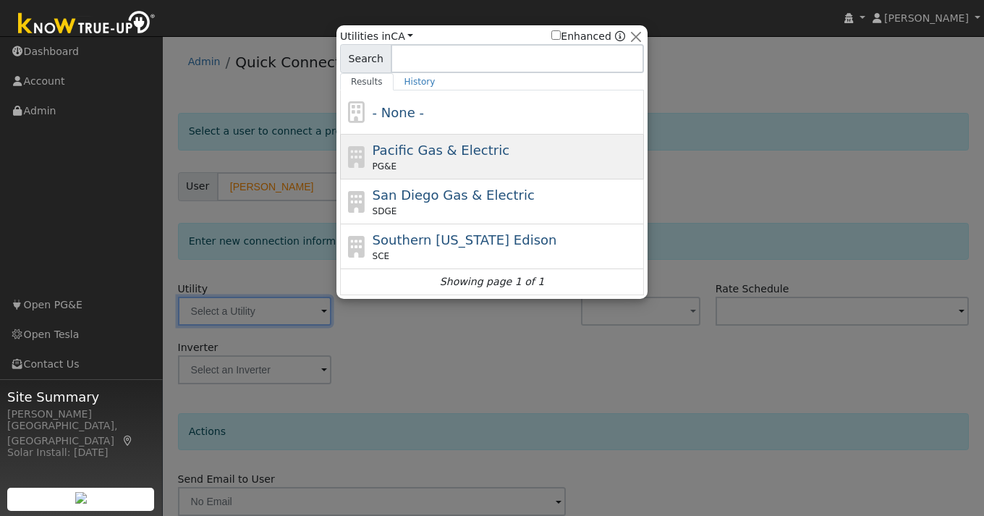
click at [455, 156] on span "Pacific Gas & Electric" at bounding box center [441, 150] width 137 height 15
type input "PG&E"
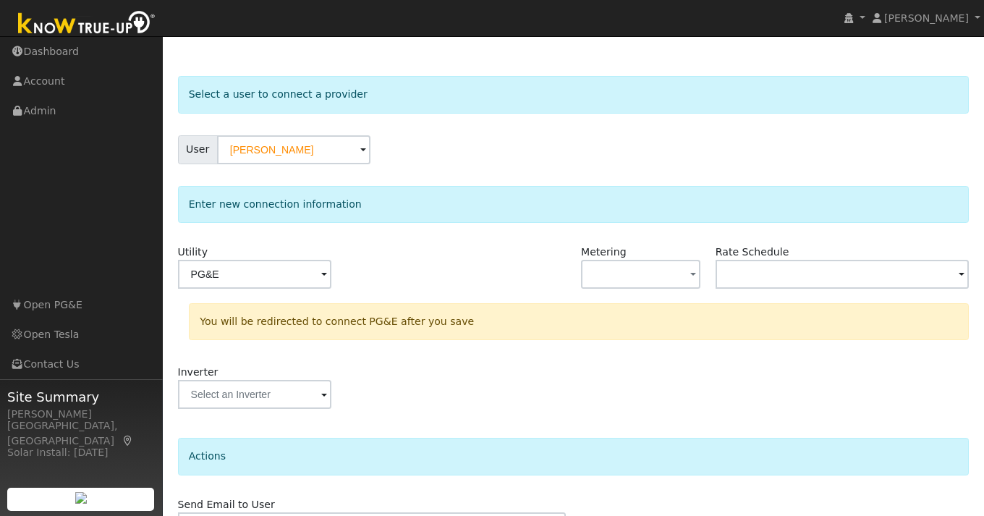
scroll to position [122, 0]
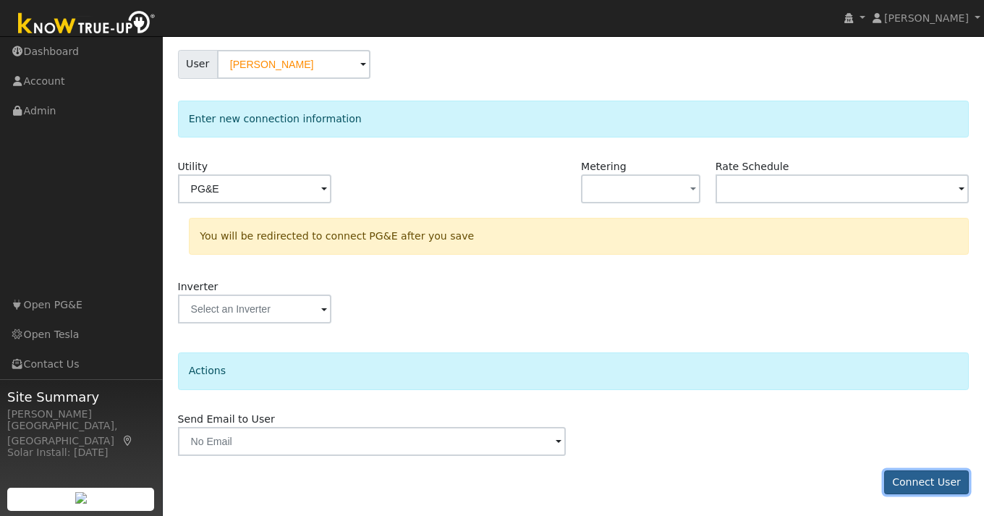
click at [918, 479] on button "Connect User" at bounding box center [926, 482] width 85 height 25
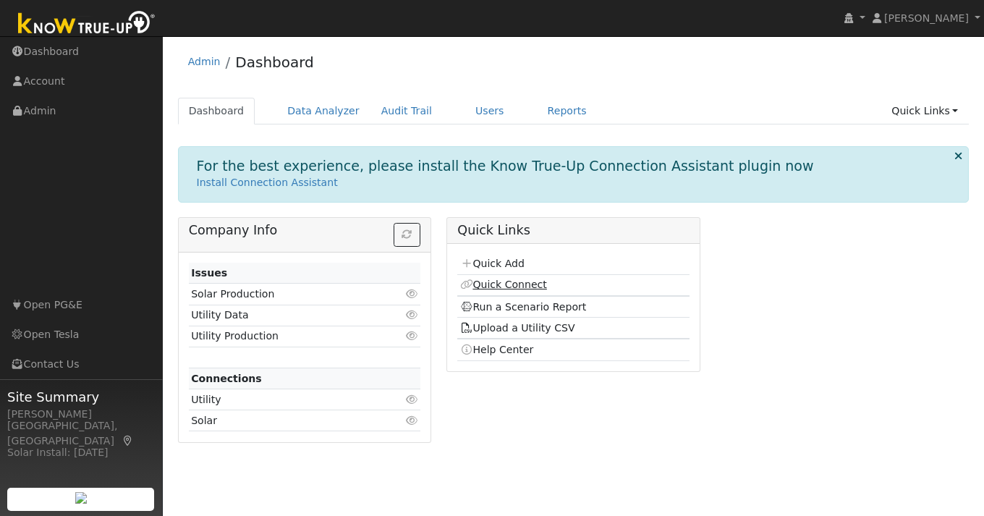
click at [507, 283] on link "Quick Connect" at bounding box center [503, 285] width 87 height 12
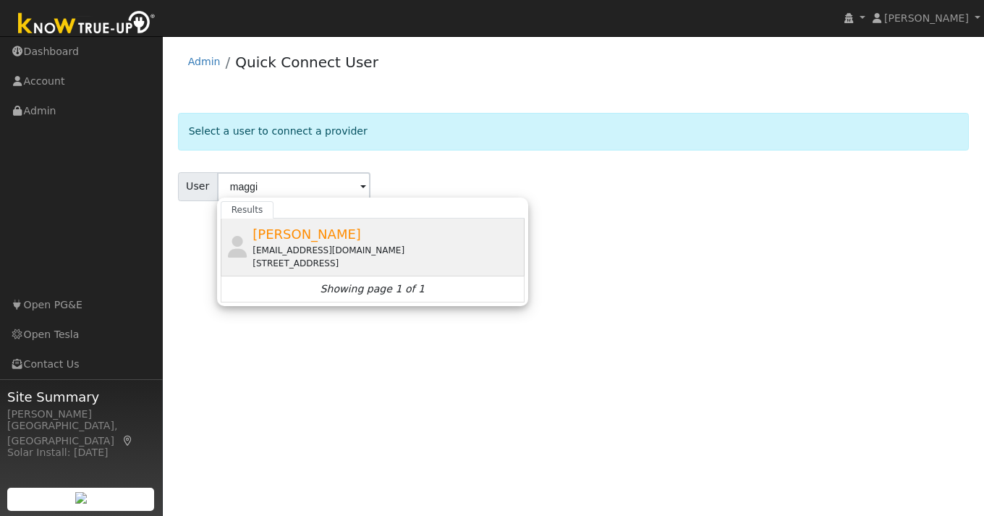
click at [326, 227] on span "[PERSON_NAME]" at bounding box center [307, 234] width 109 height 15
type input "[PERSON_NAME]"
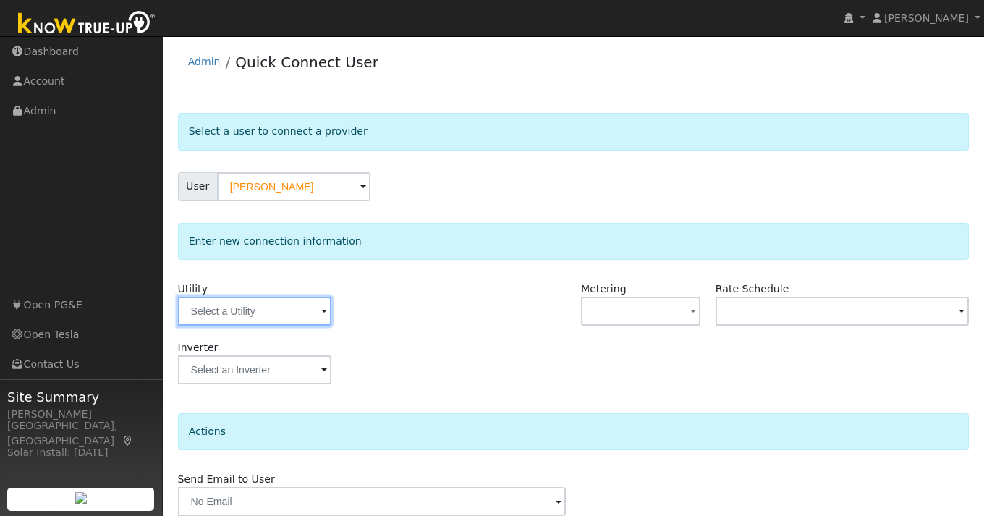
click at [303, 297] on input "text" at bounding box center [254, 311] width 153 height 29
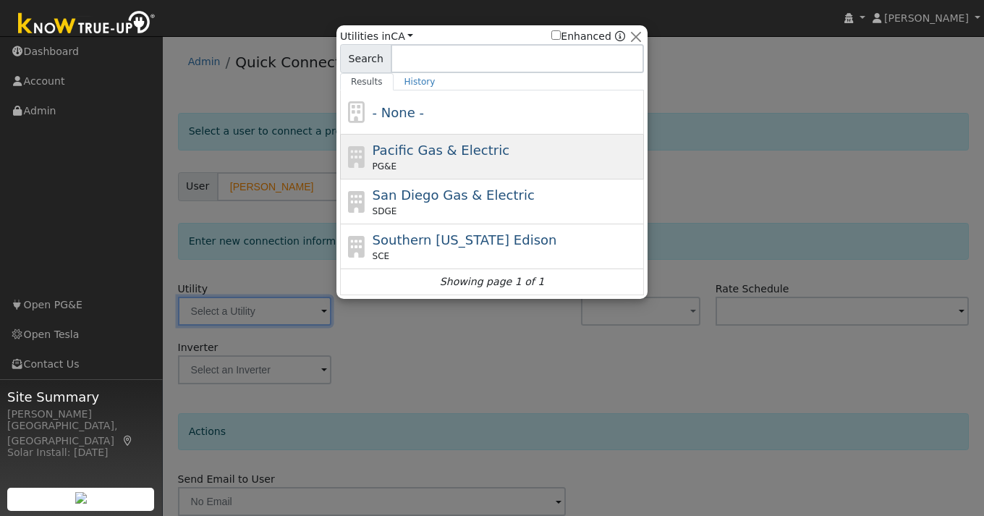
click at [468, 168] on div "PG&E" at bounding box center [507, 166] width 269 height 13
type input "PG&E"
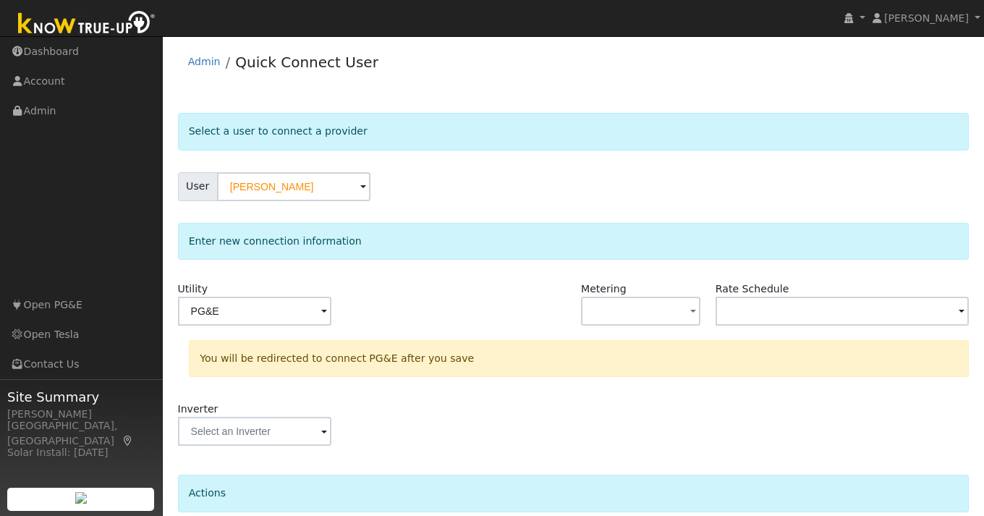
scroll to position [122, 0]
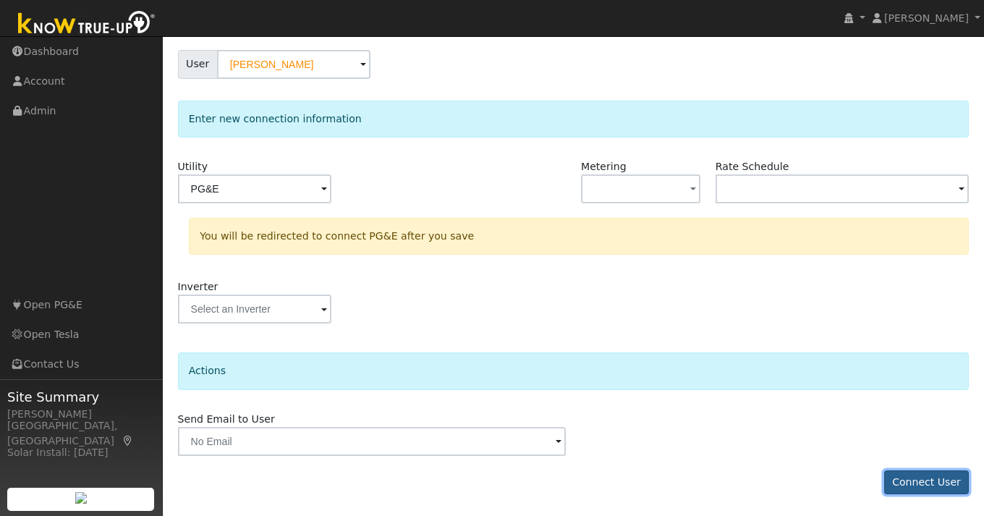
click at [917, 476] on button "Connect User" at bounding box center [926, 482] width 85 height 25
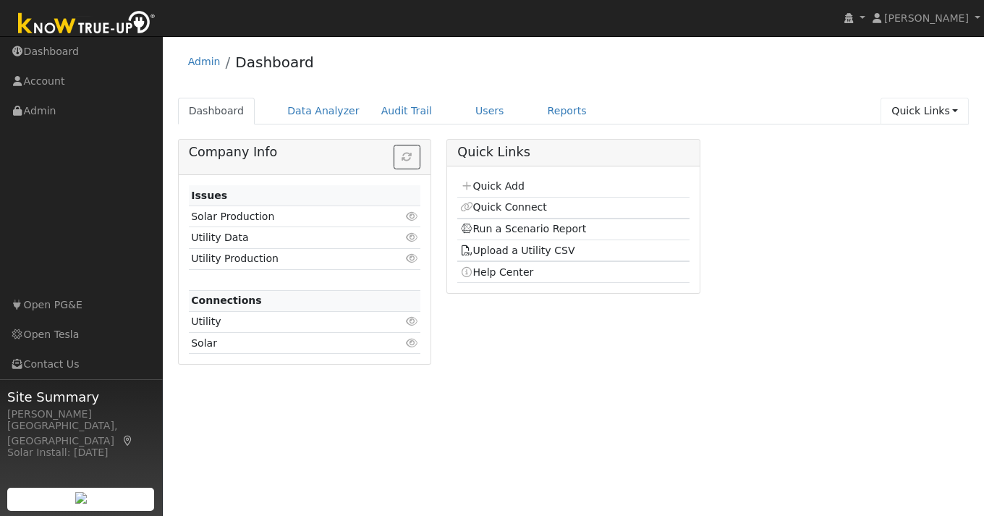
click at [946, 116] on link "Quick Links" at bounding box center [925, 111] width 88 height 27
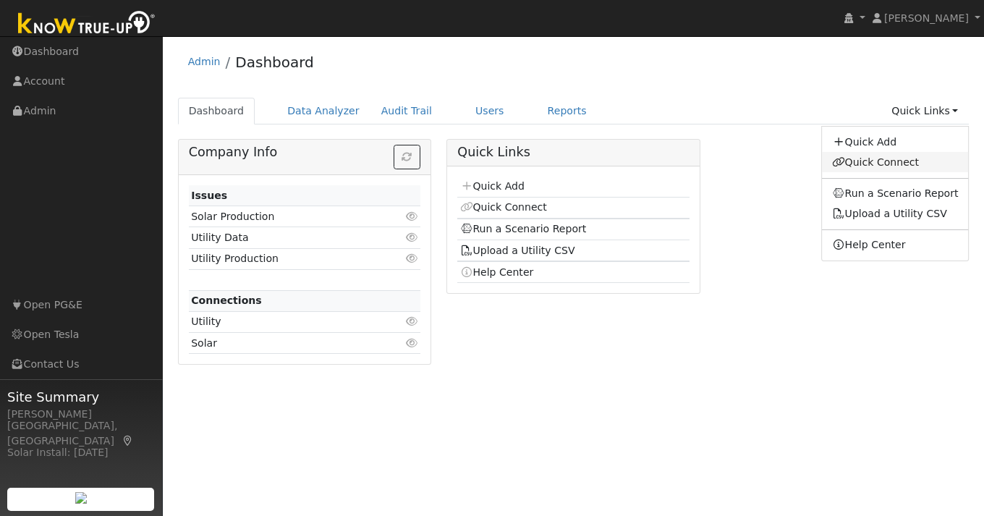
click at [898, 159] on link "Quick Connect" at bounding box center [895, 162] width 147 height 20
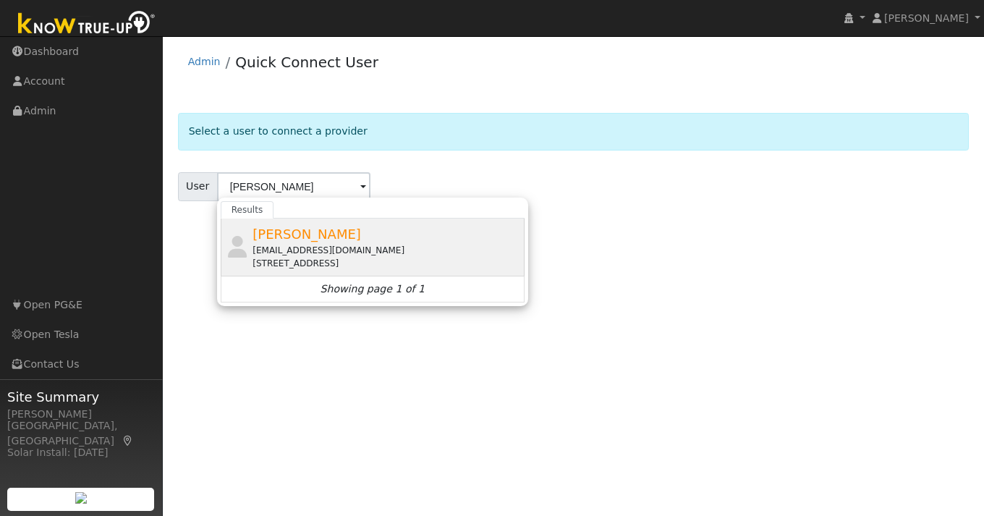
click at [297, 242] on div "[PERSON_NAME] [EMAIL_ADDRESS][DOMAIN_NAME] [STREET_ADDRESS]" at bounding box center [387, 247] width 269 height 46
type input "[PERSON_NAME]"
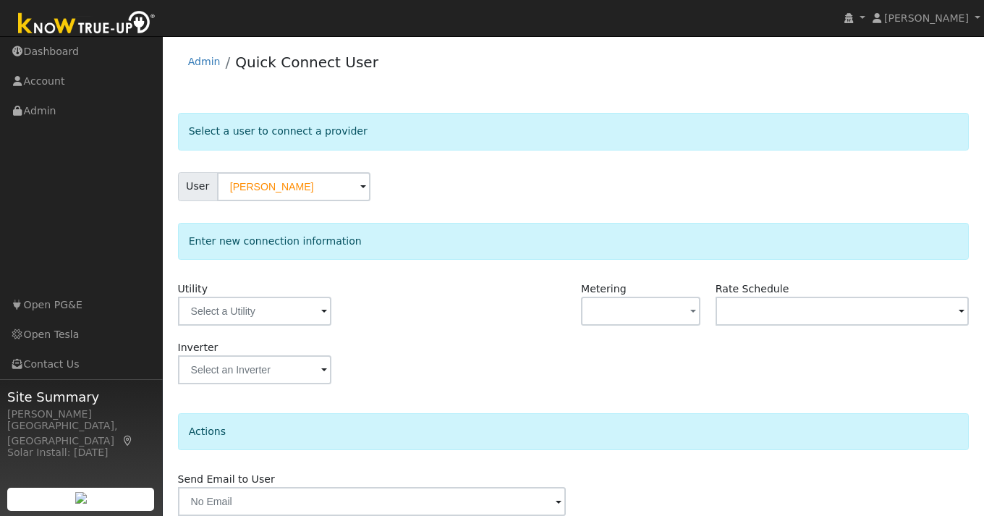
click at [321, 310] on span at bounding box center [324, 312] width 6 height 17
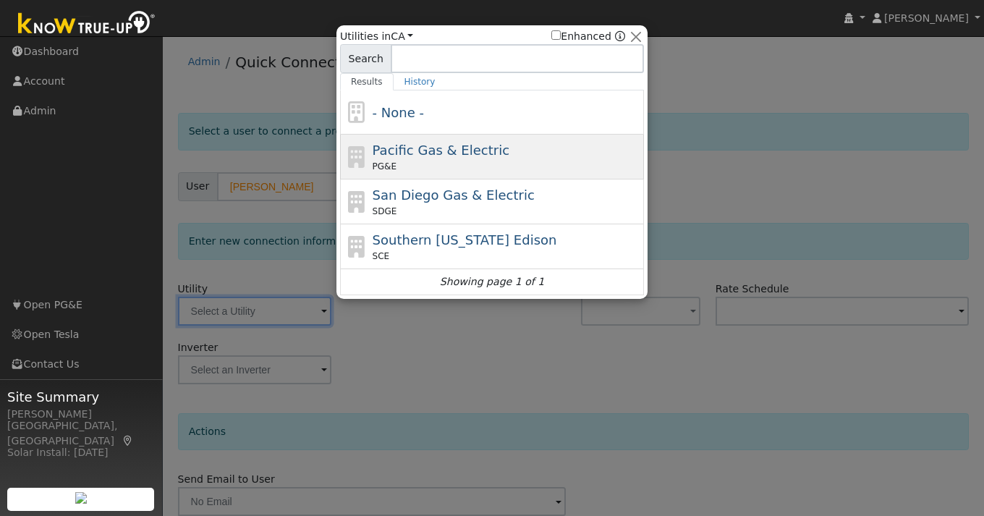
click at [411, 151] on span "Pacific Gas & Electric" at bounding box center [441, 150] width 137 height 15
type input "PG&E"
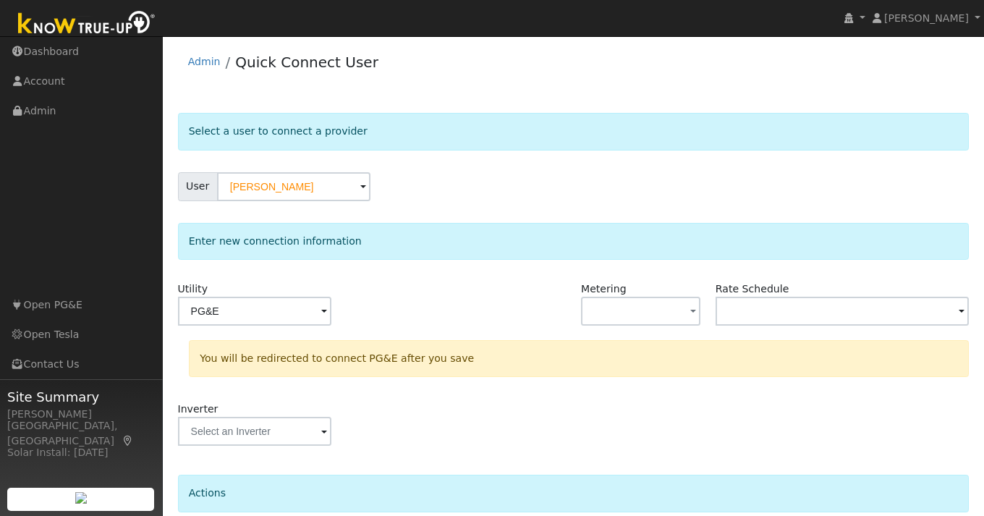
scroll to position [122, 0]
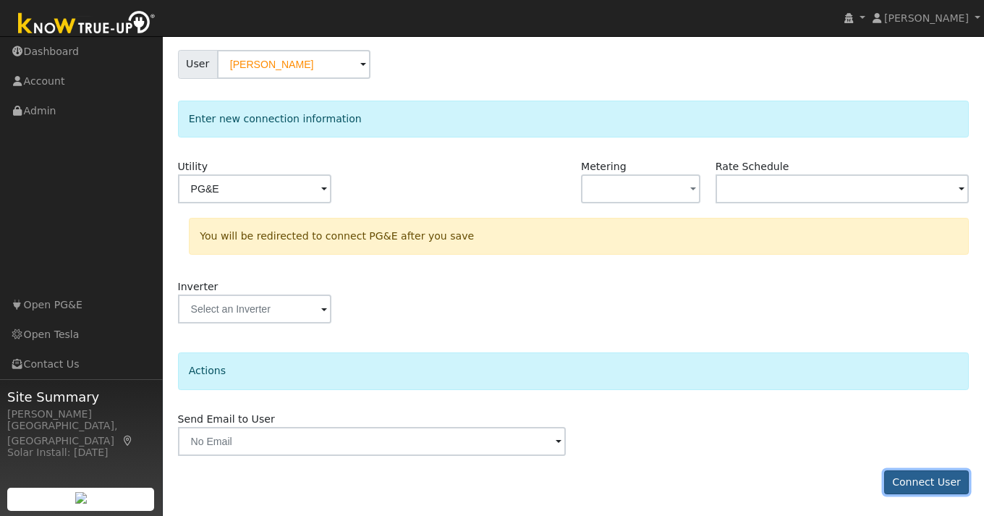
click at [918, 471] on button "Connect User" at bounding box center [926, 482] width 85 height 25
